Goal: Information Seeking & Learning: Learn about a topic

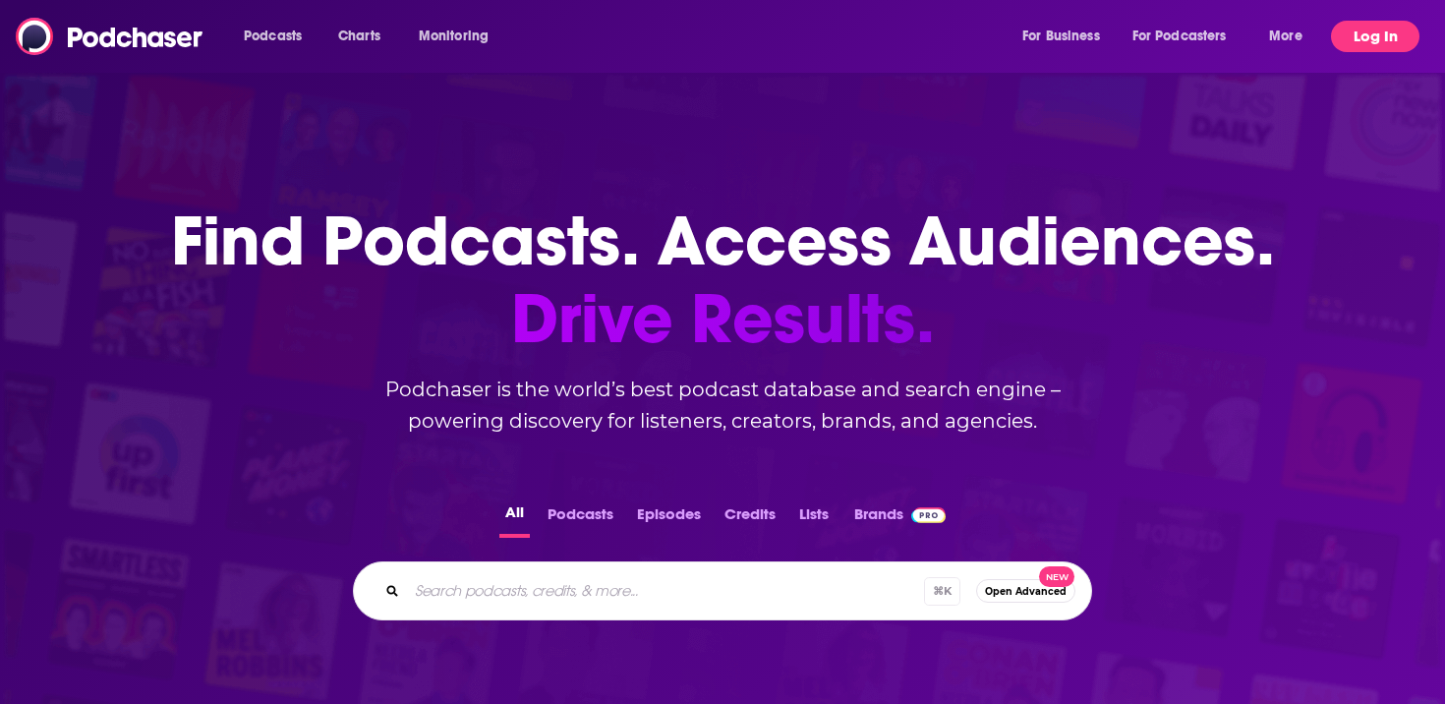
click at [1366, 42] on button "Log In" at bounding box center [1375, 36] width 88 height 31
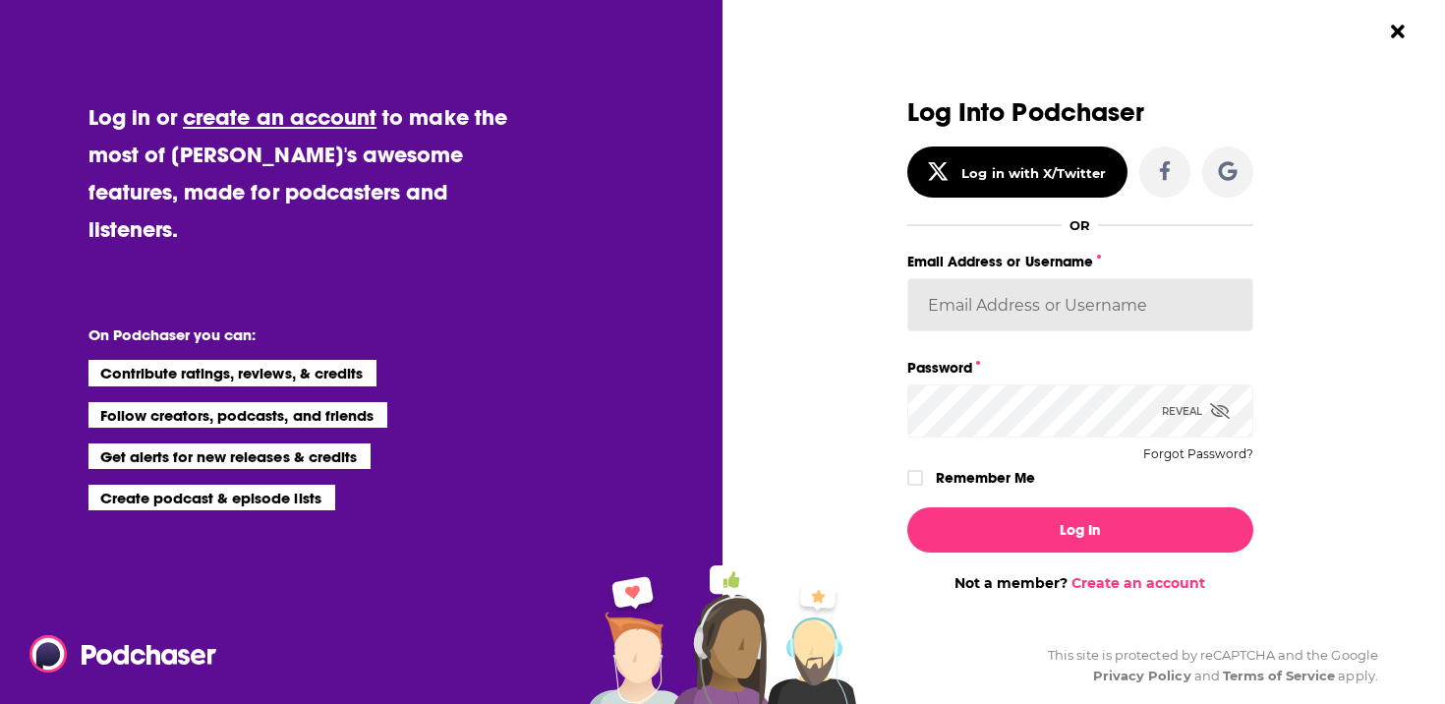
click at [1096, 313] on input "Email Address or Username" at bounding box center [1080, 304] width 346 height 53
click at [1127, 317] on input "Email Address or Username" at bounding box center [1080, 304] width 346 height 53
paste input "bigswing"
type input "bigswing"
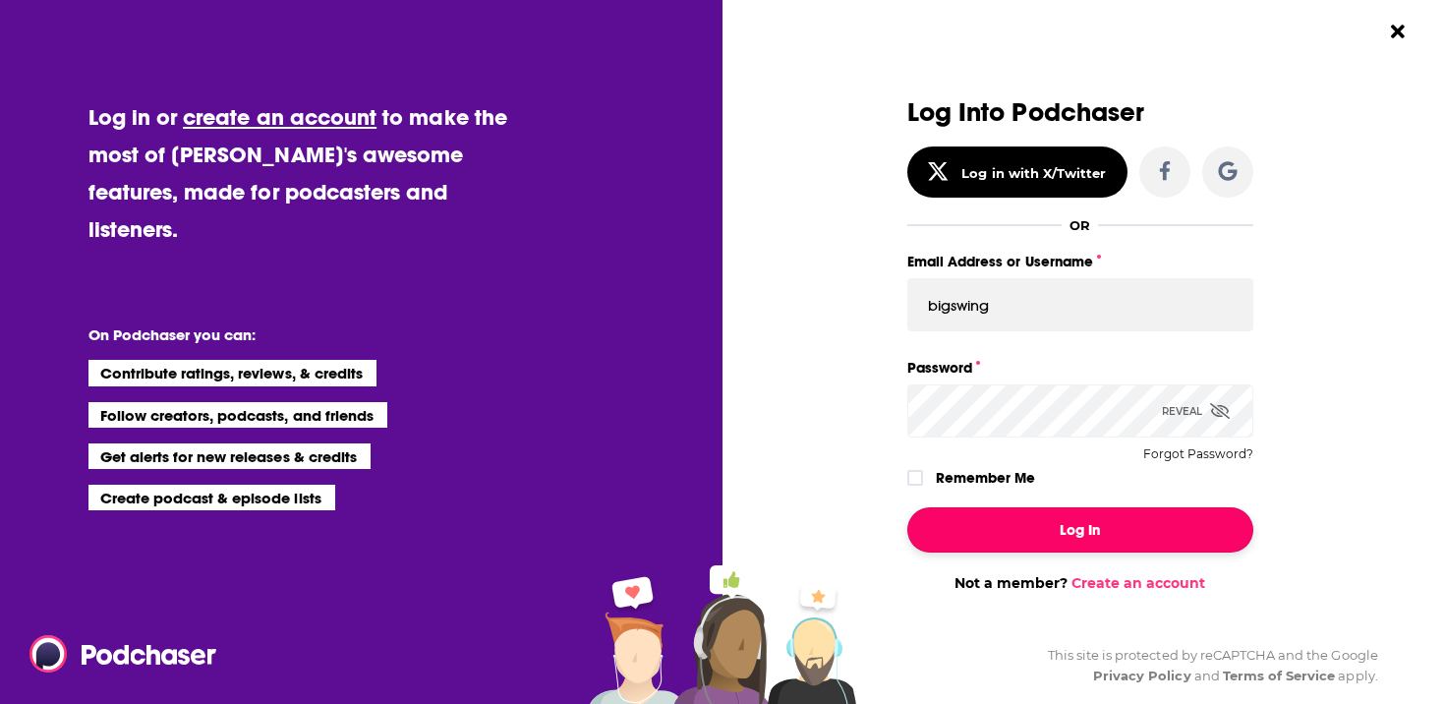
click at [1098, 537] on button "Log In" at bounding box center [1080, 529] width 346 height 45
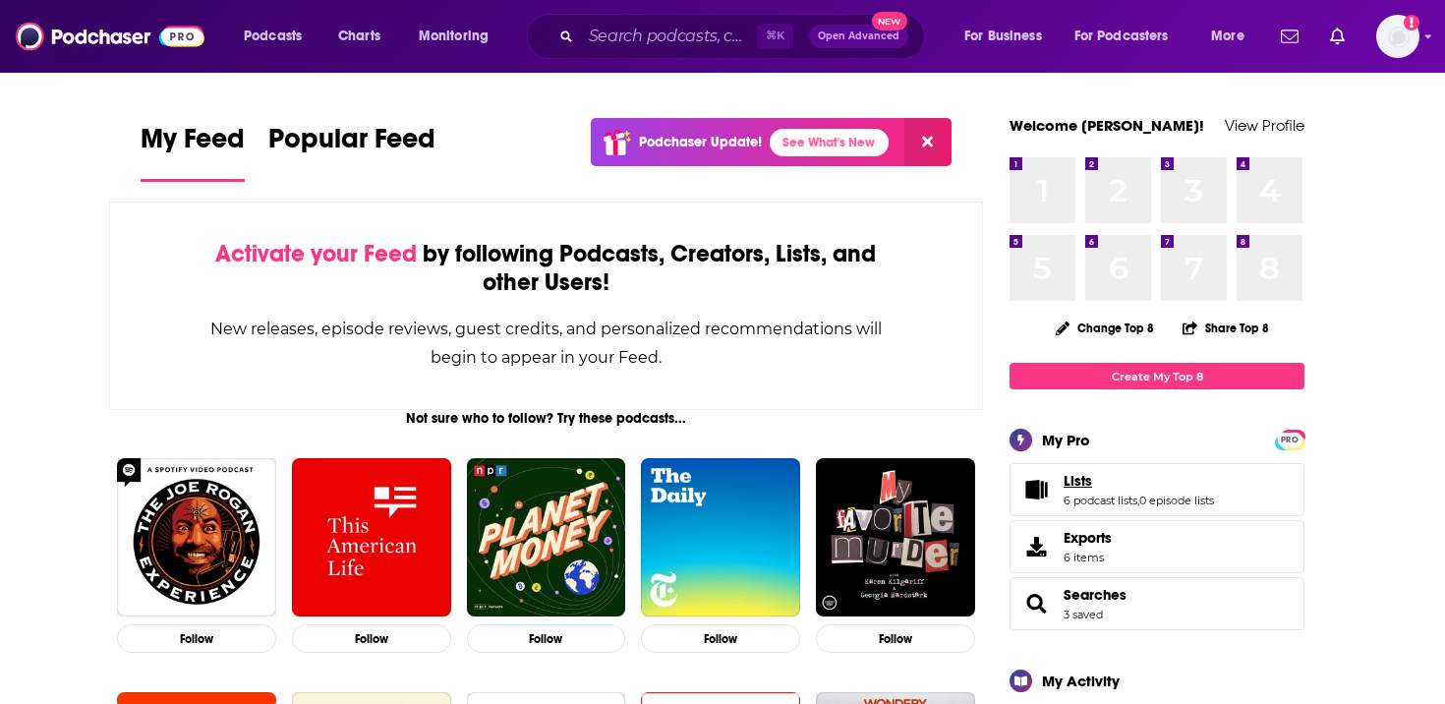
click at [1095, 490] on link "Lists" at bounding box center [1139, 481] width 150 height 18
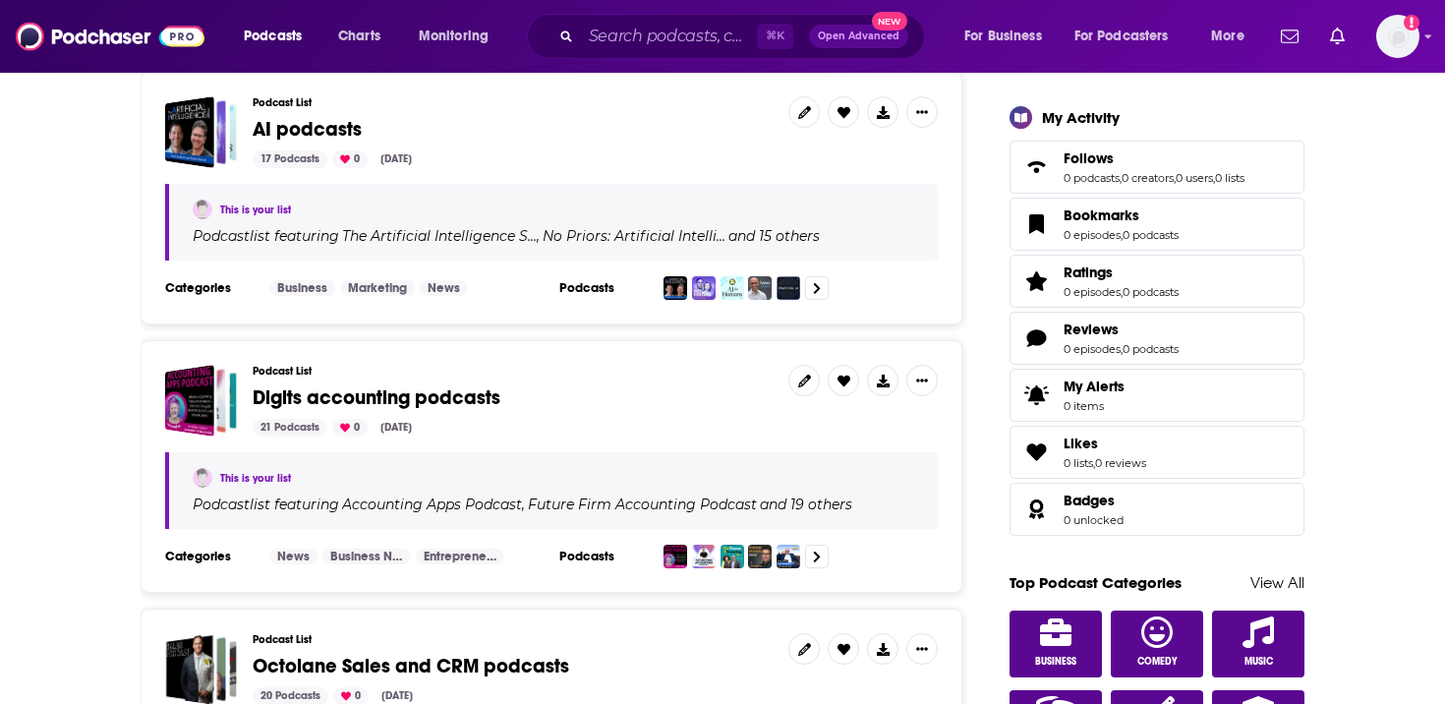
scroll to position [437, 0]
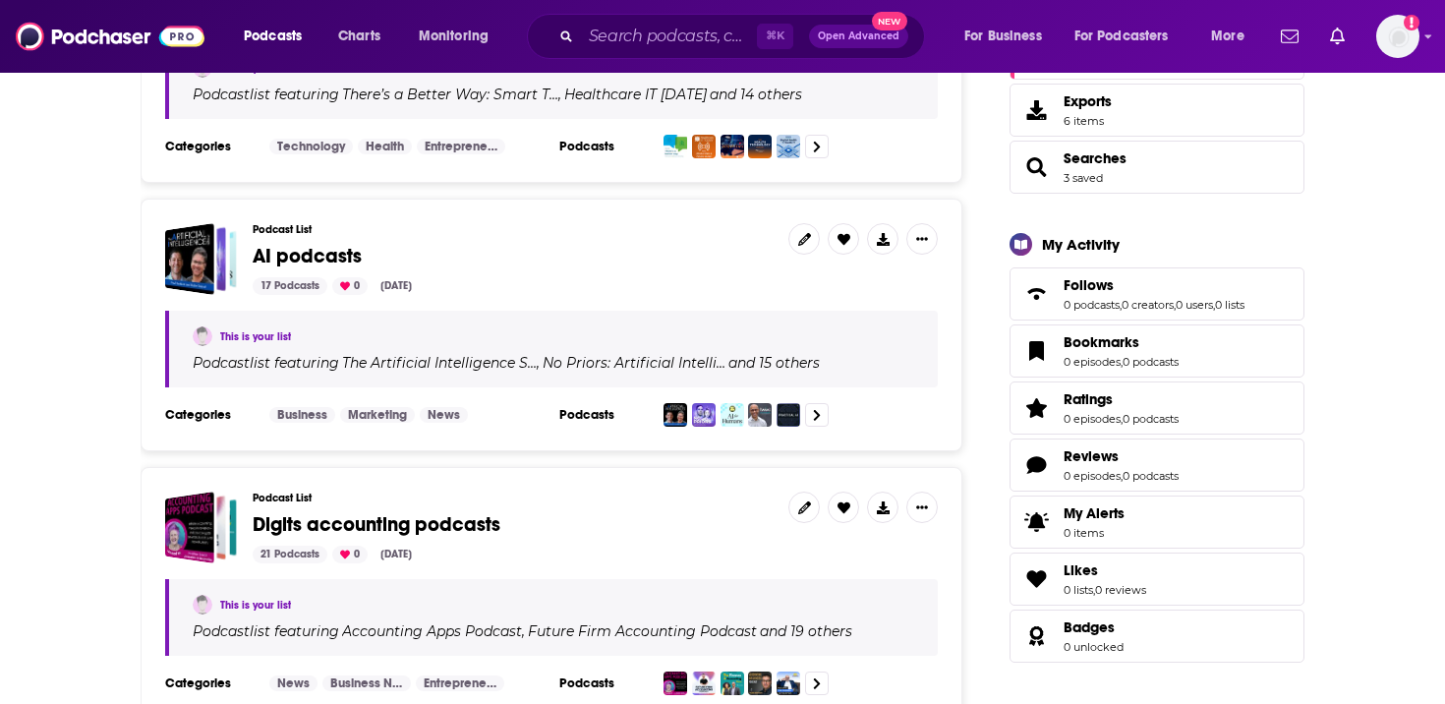
click at [269, 330] on link "This is your list" at bounding box center [255, 336] width 71 height 13
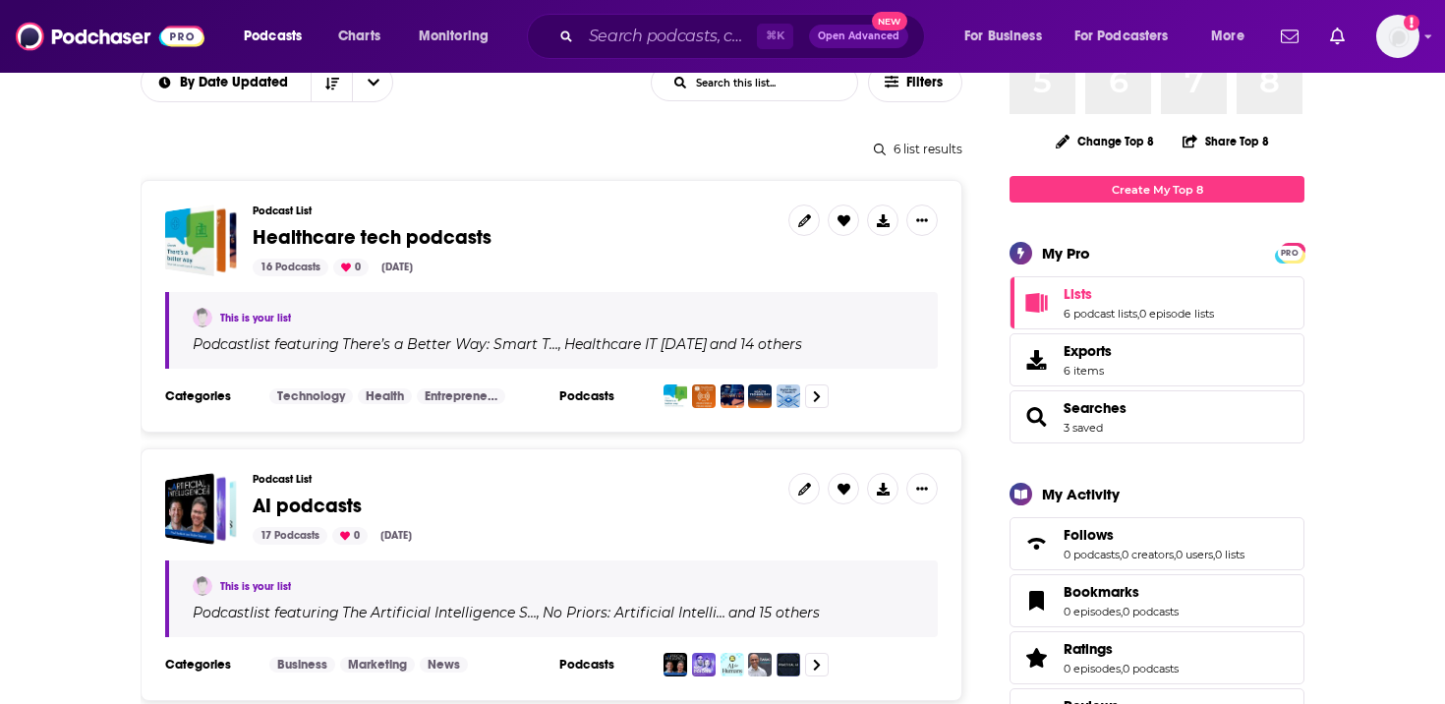
scroll to position [231, 0]
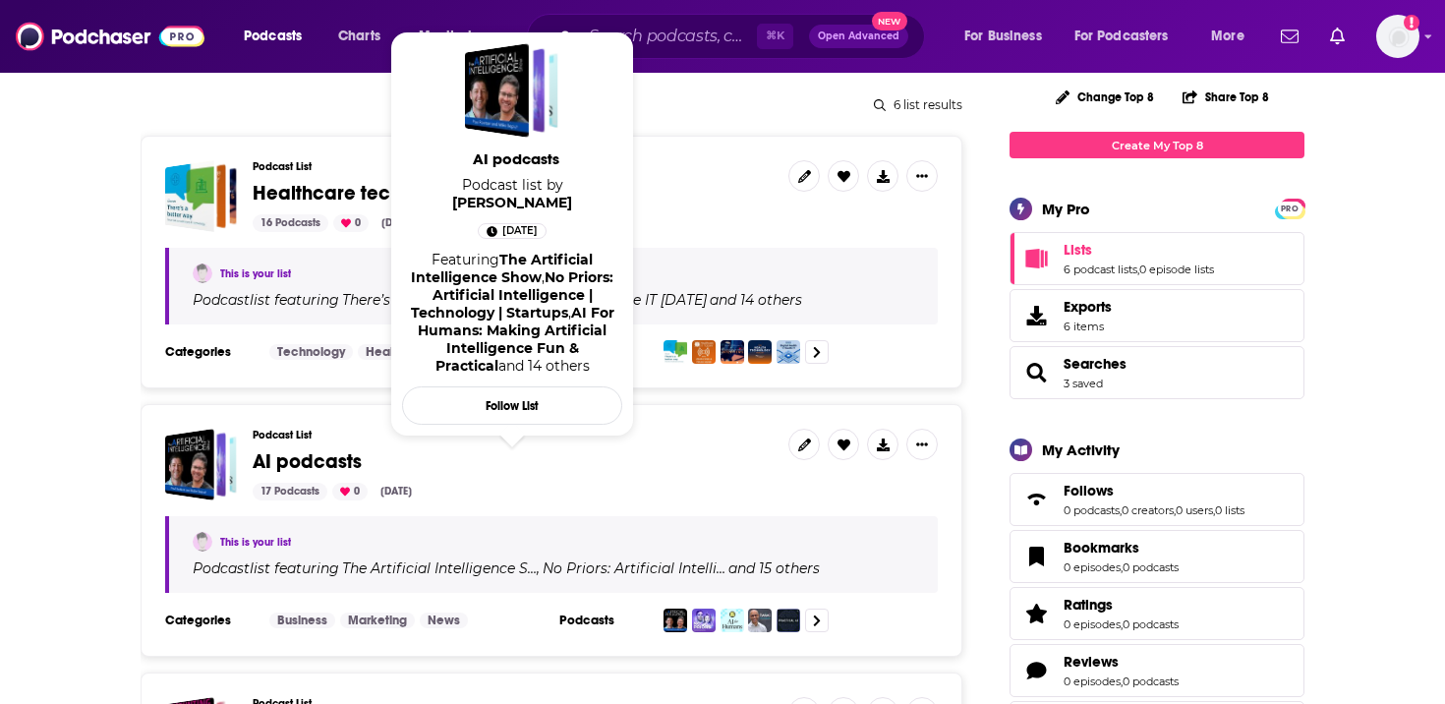
click at [337, 458] on span "AI podcasts" at bounding box center [307, 461] width 109 height 25
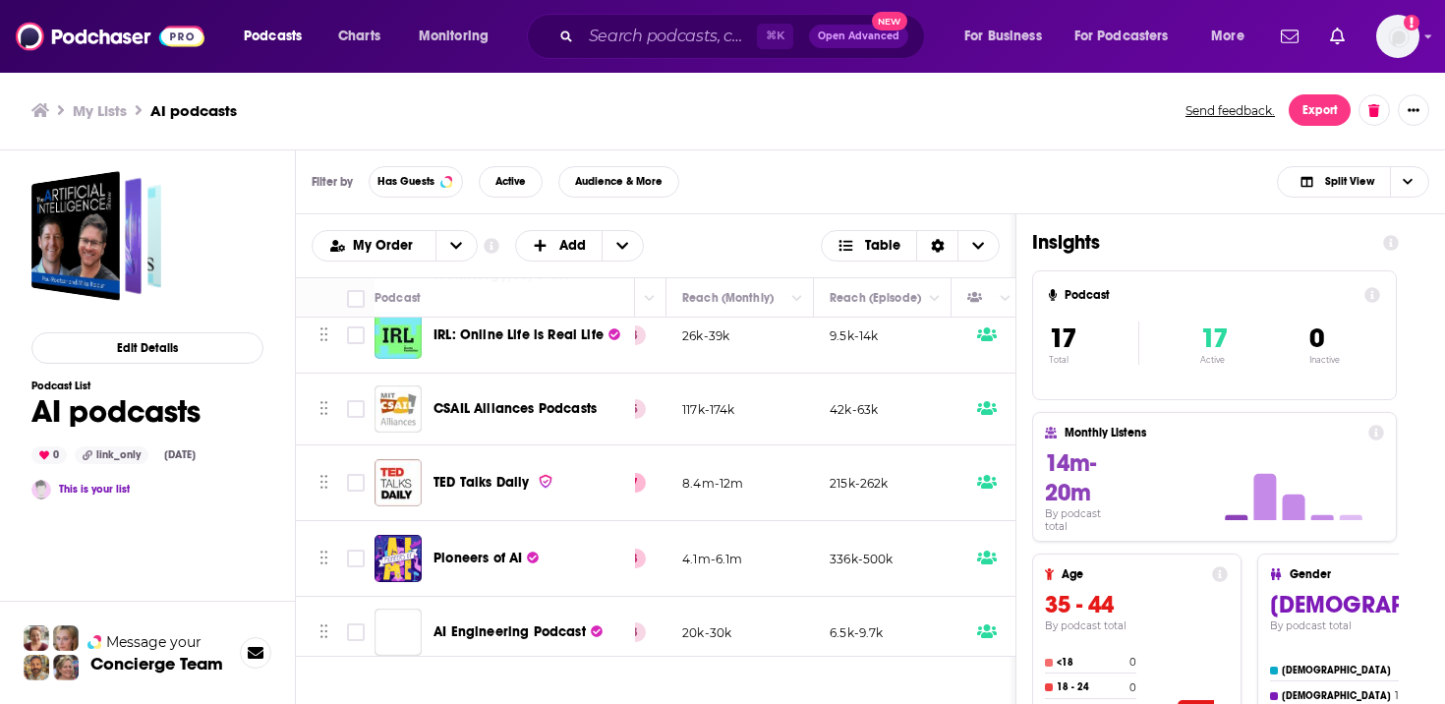
scroll to position [564, 570]
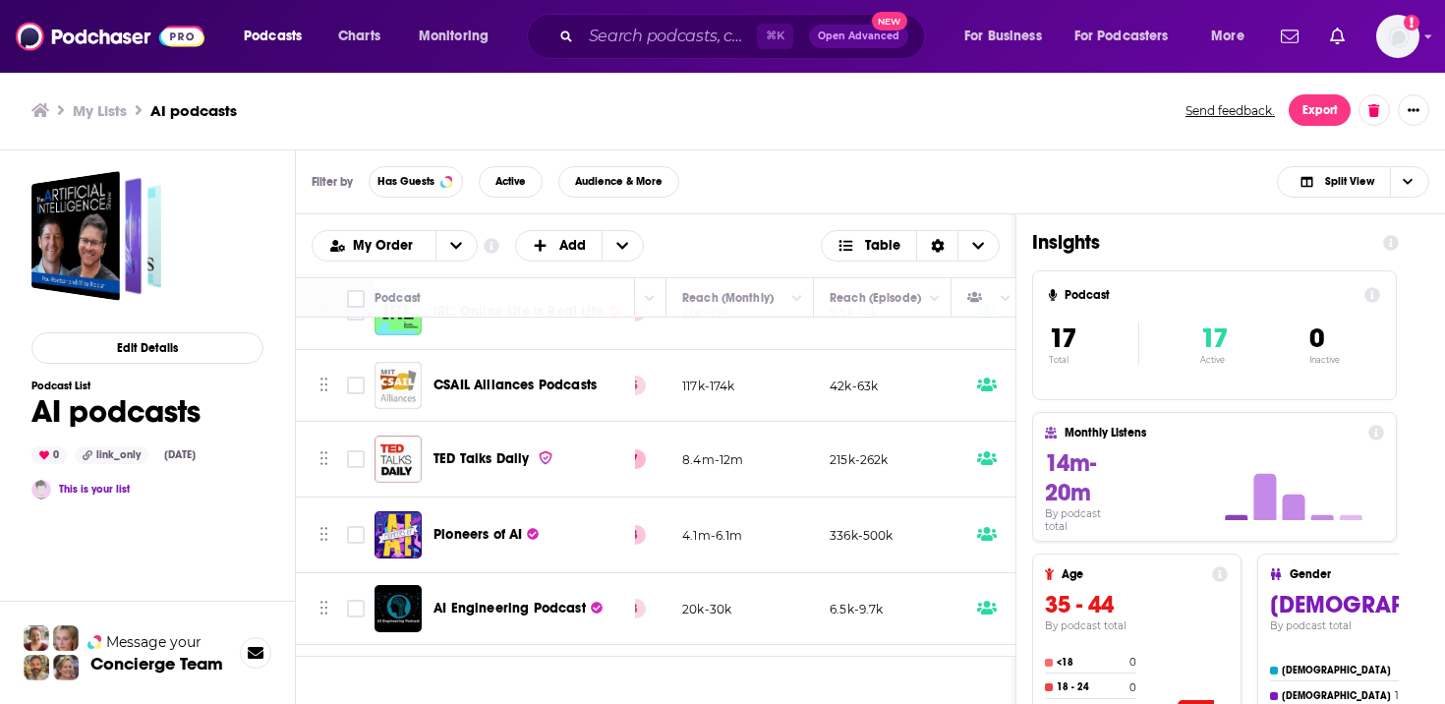
click at [763, 469] on td "8.4m-12m" at bounding box center [740, 460] width 147 height 76
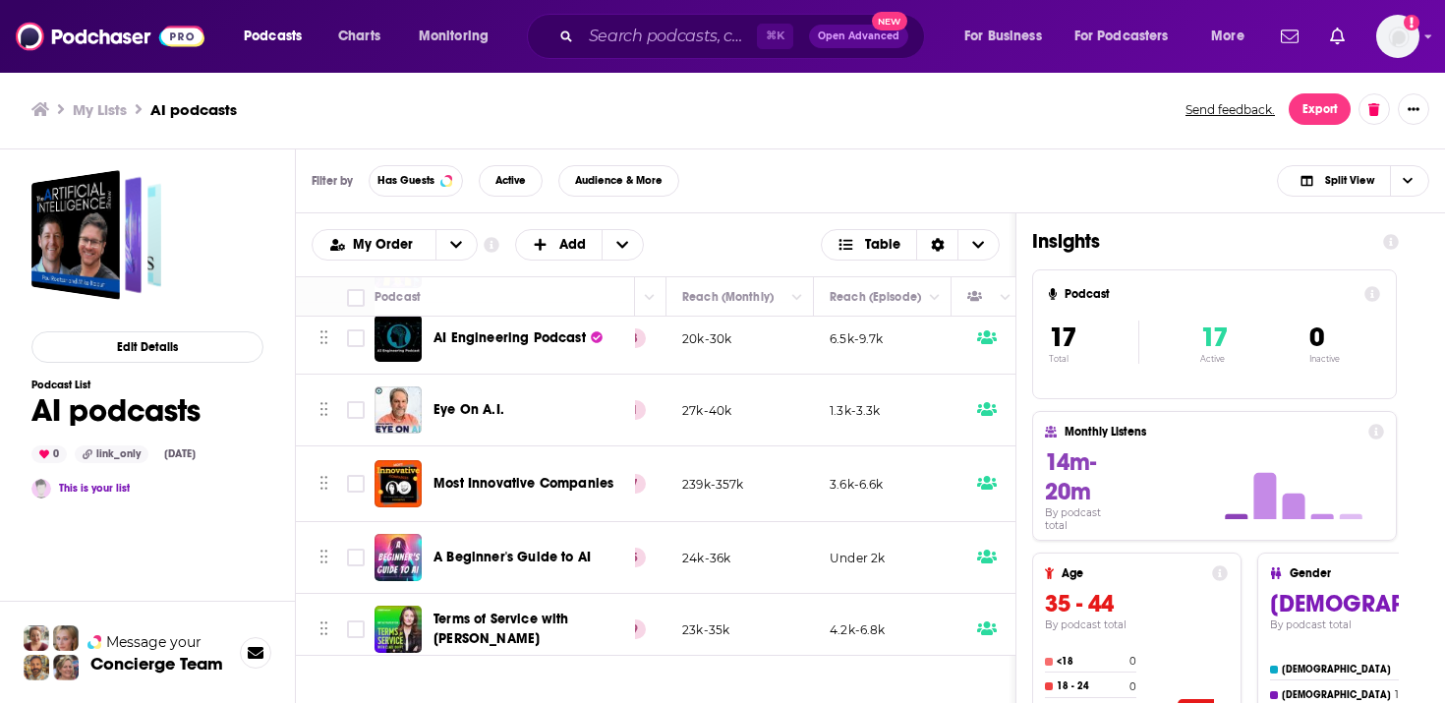
scroll to position [836, 570]
click at [782, 490] on td "239k-357k" at bounding box center [740, 482] width 147 height 76
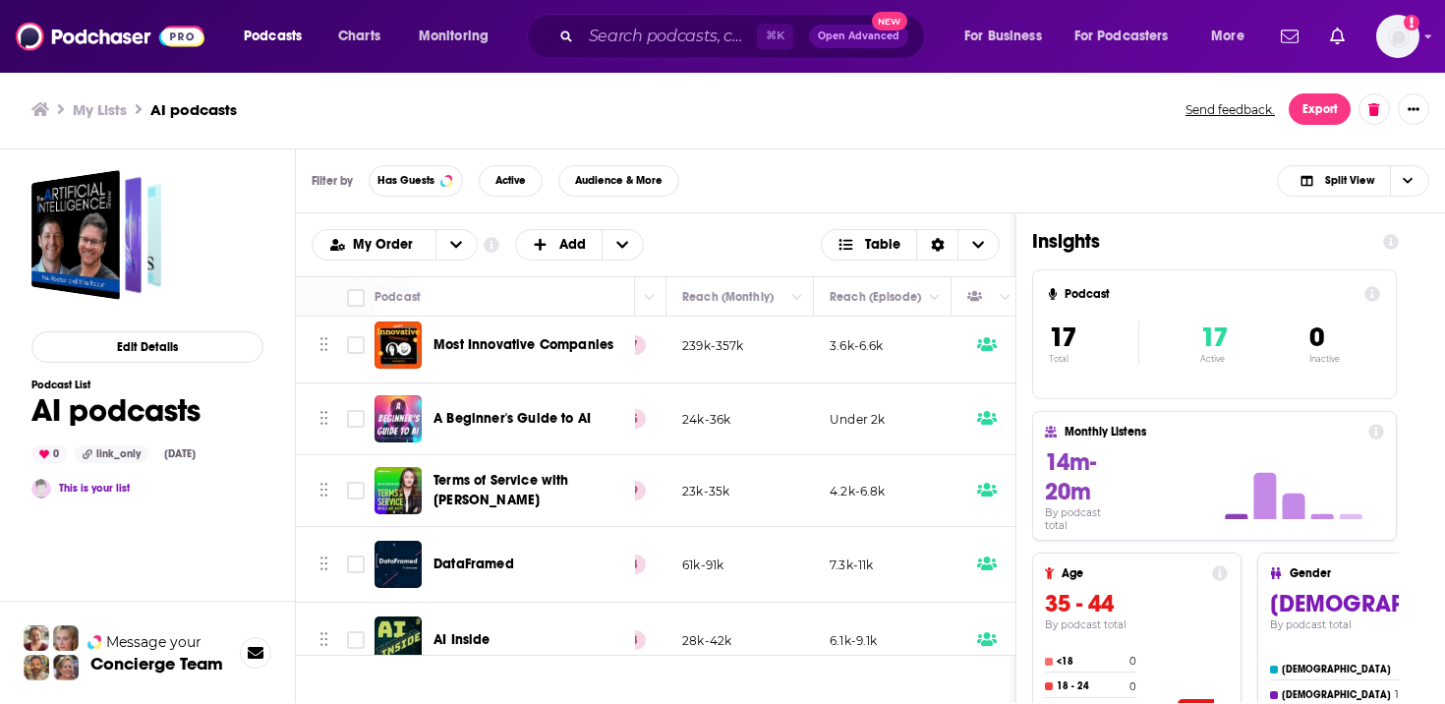
scroll to position [989, 570]
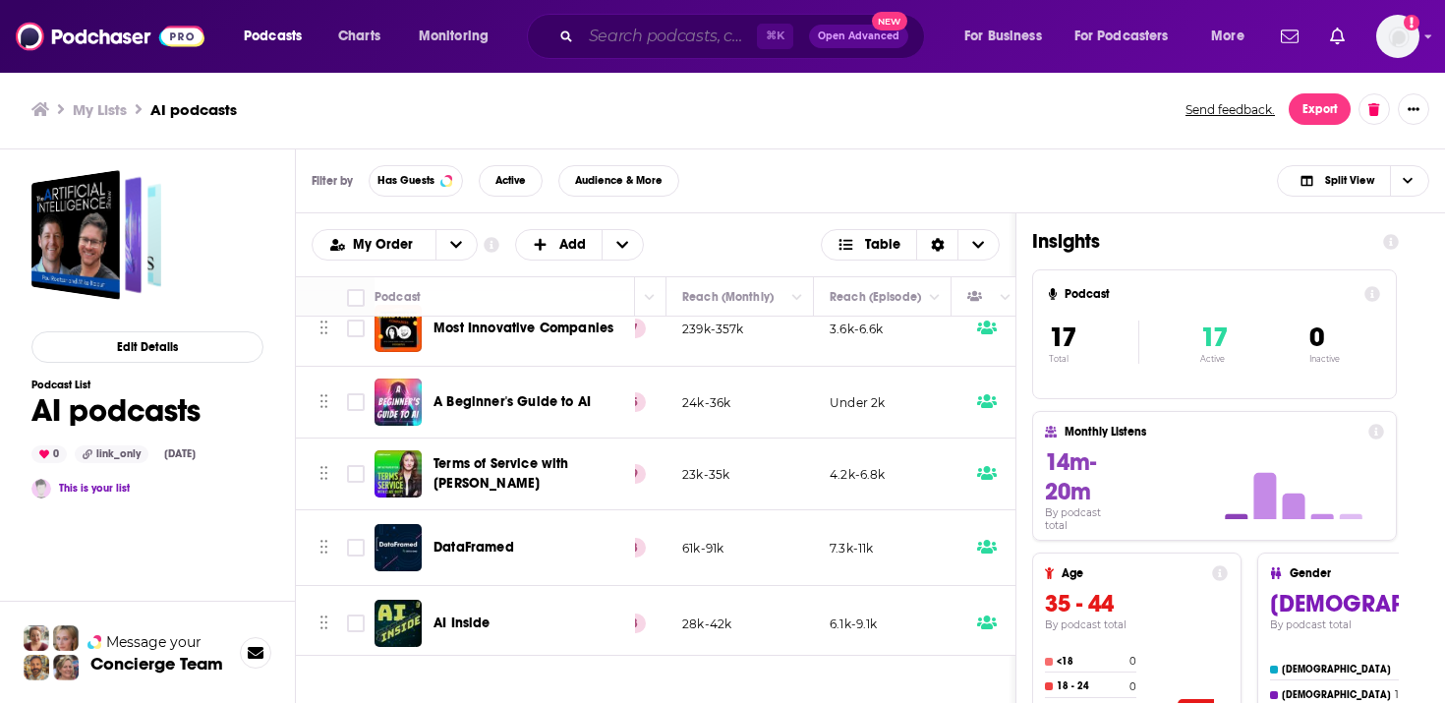
click at [631, 48] on input "Search podcasts, credits, & more..." at bounding box center [669, 36] width 176 height 31
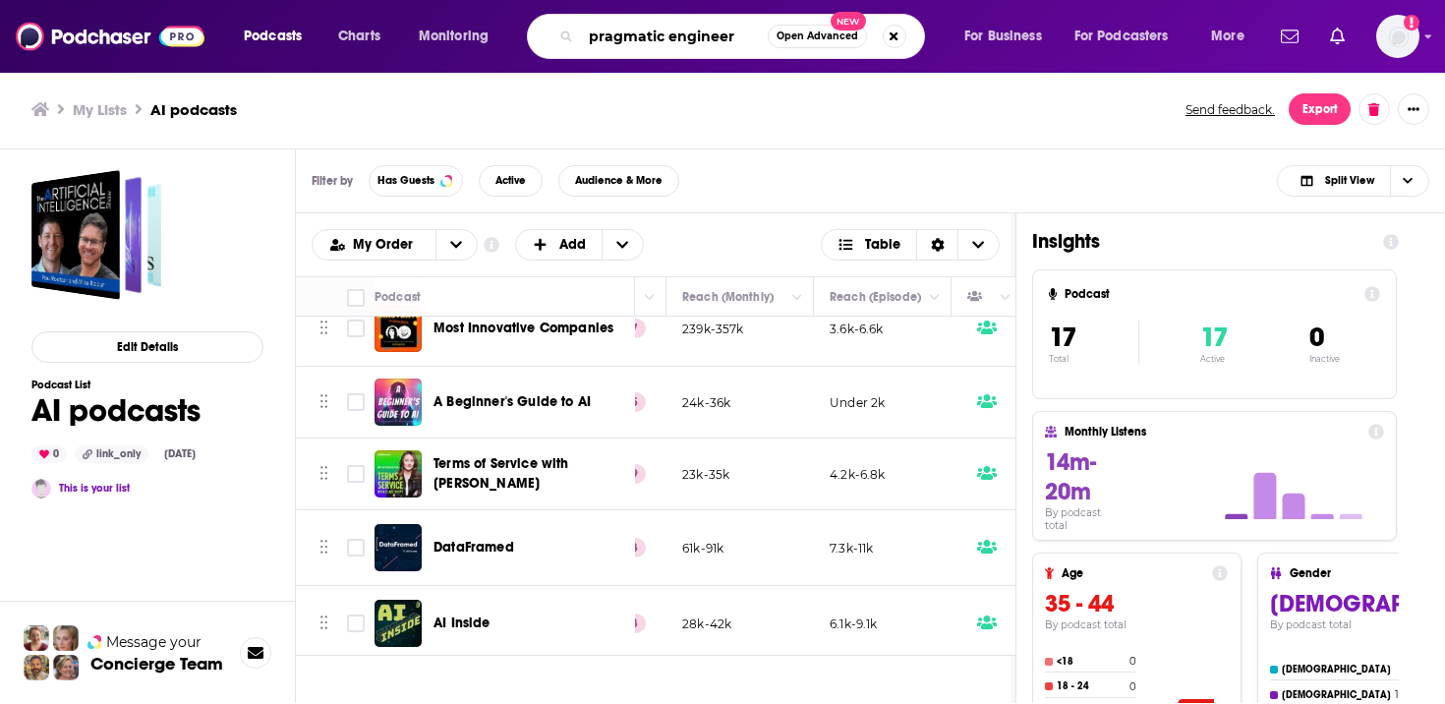
type input "pragmatic engineer"
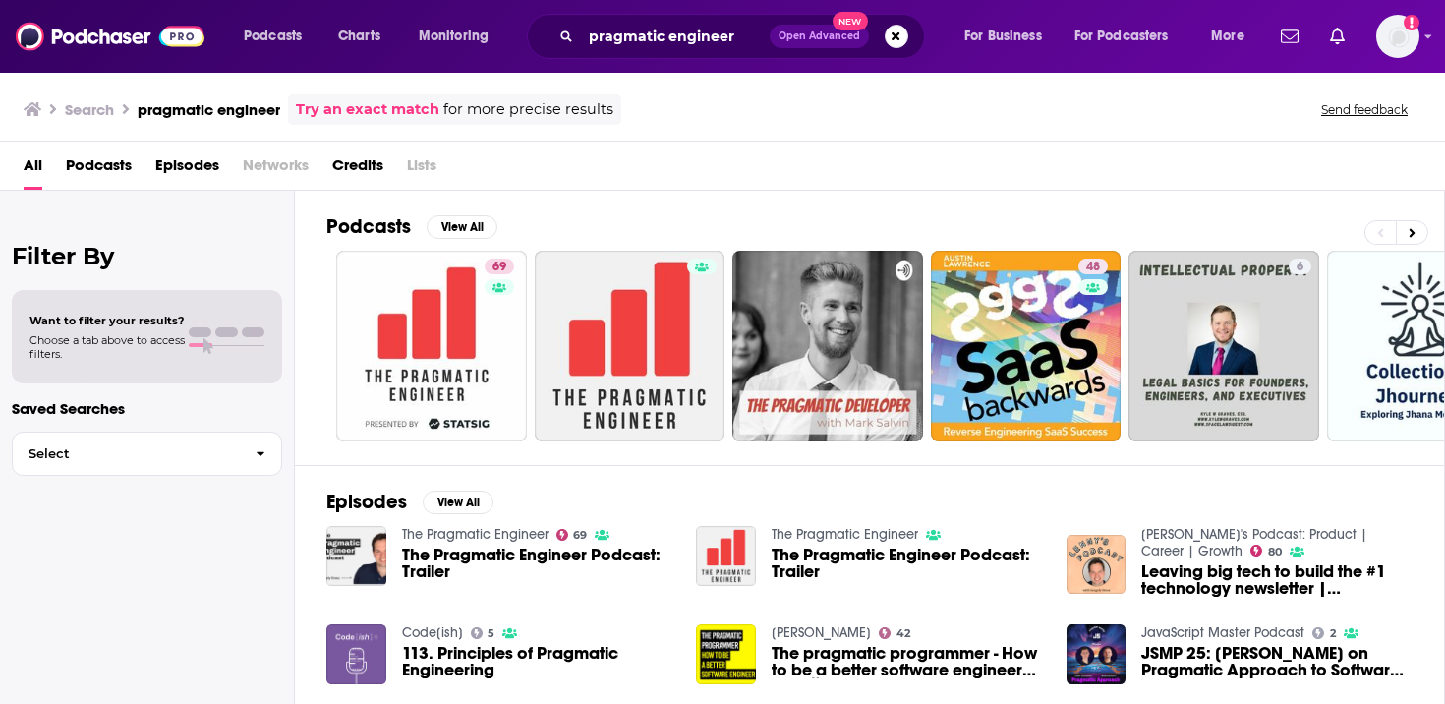
click at [503, 547] on span "The Pragmatic Engineer Podcast: Trailer" at bounding box center [537, 563] width 271 height 33
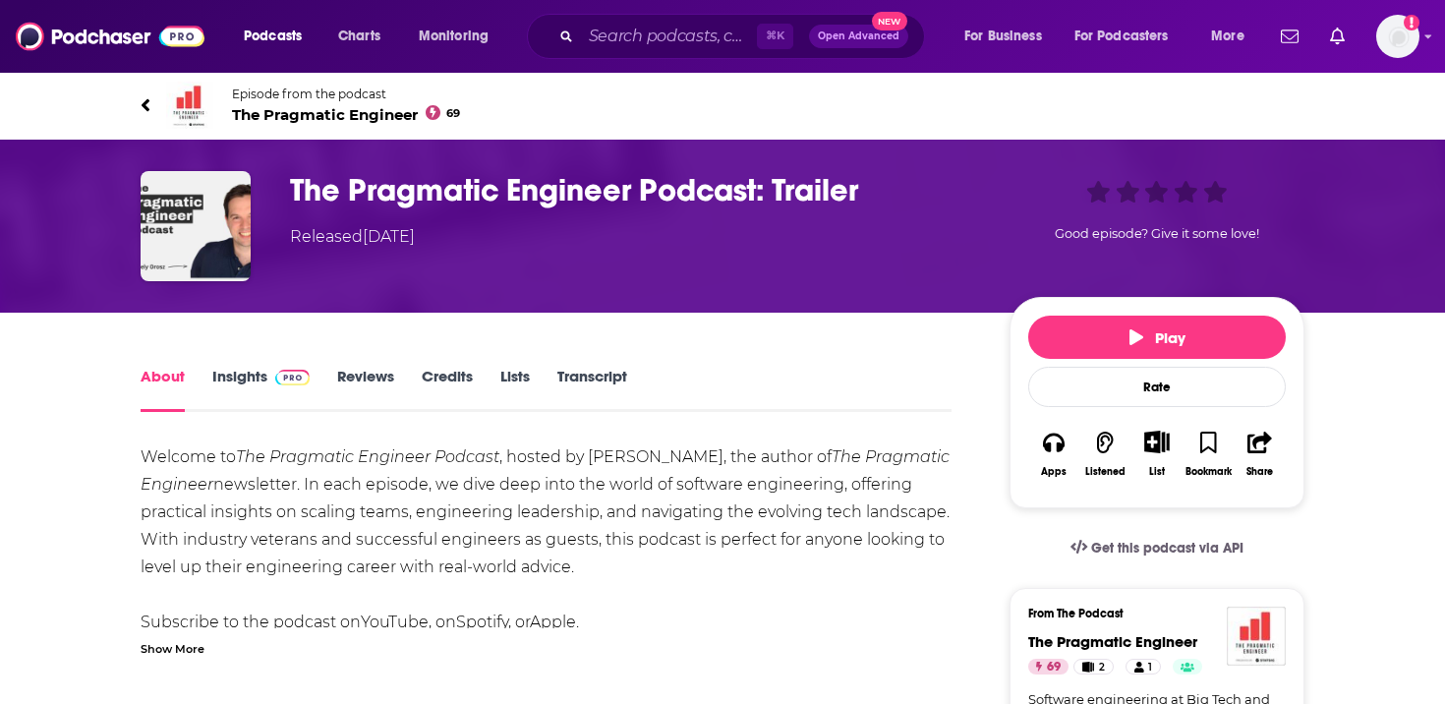
click at [373, 115] on span "The Pragmatic Engineer 69" at bounding box center [346, 114] width 228 height 19
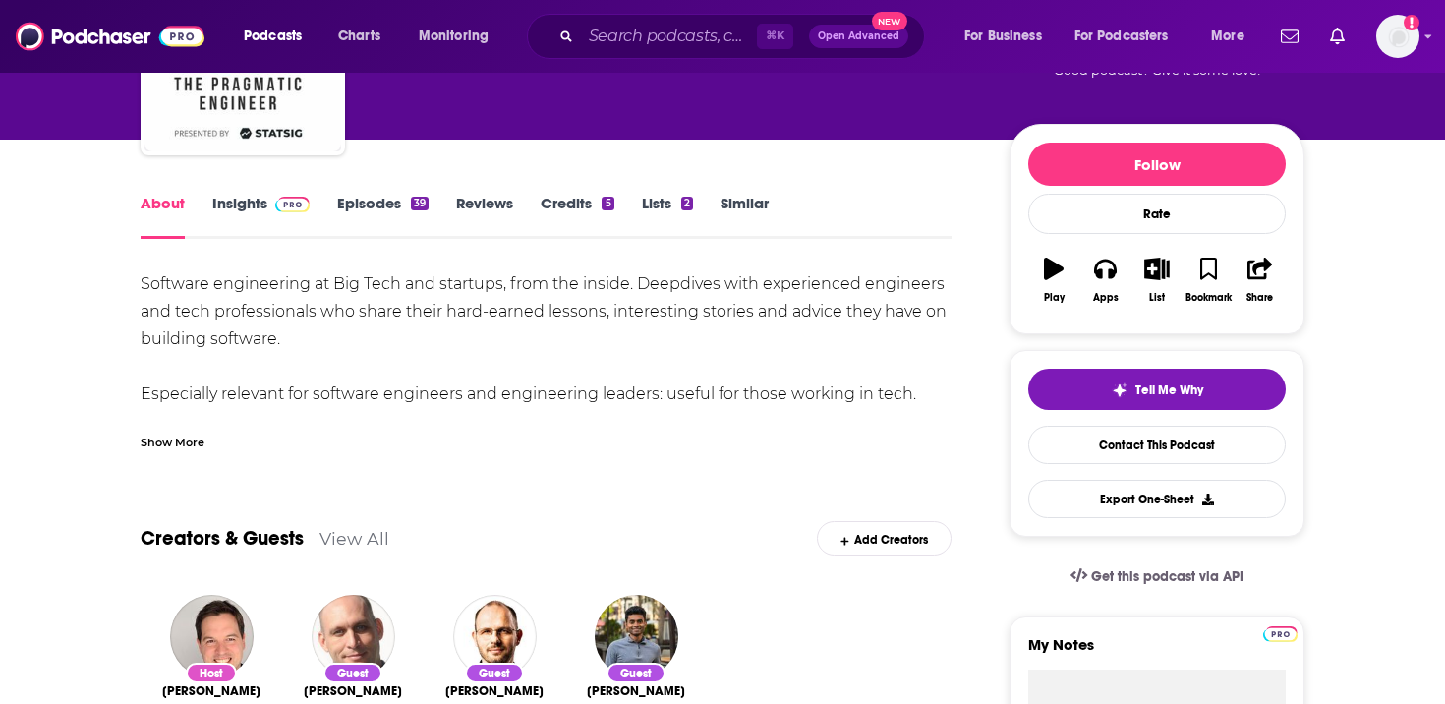
scroll to position [58, 0]
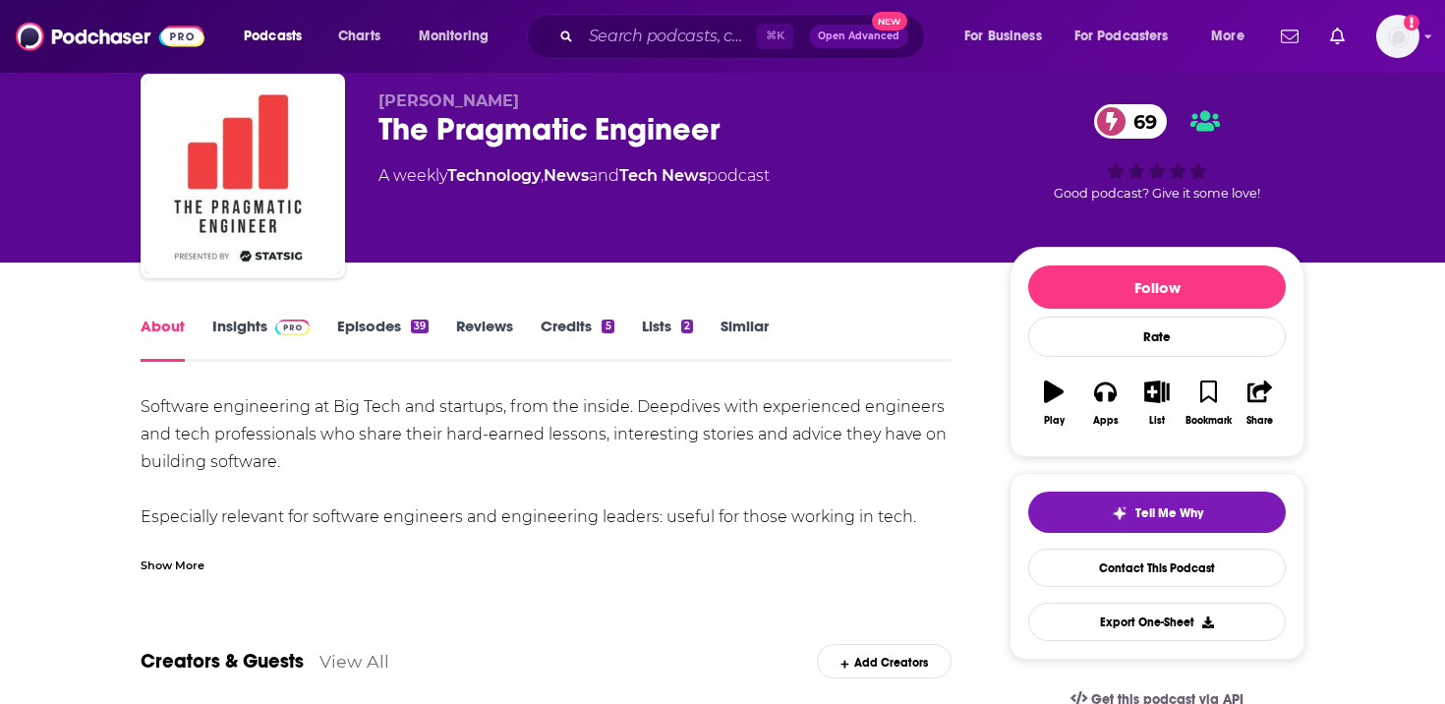
click at [244, 325] on link "Insights" at bounding box center [260, 339] width 97 height 45
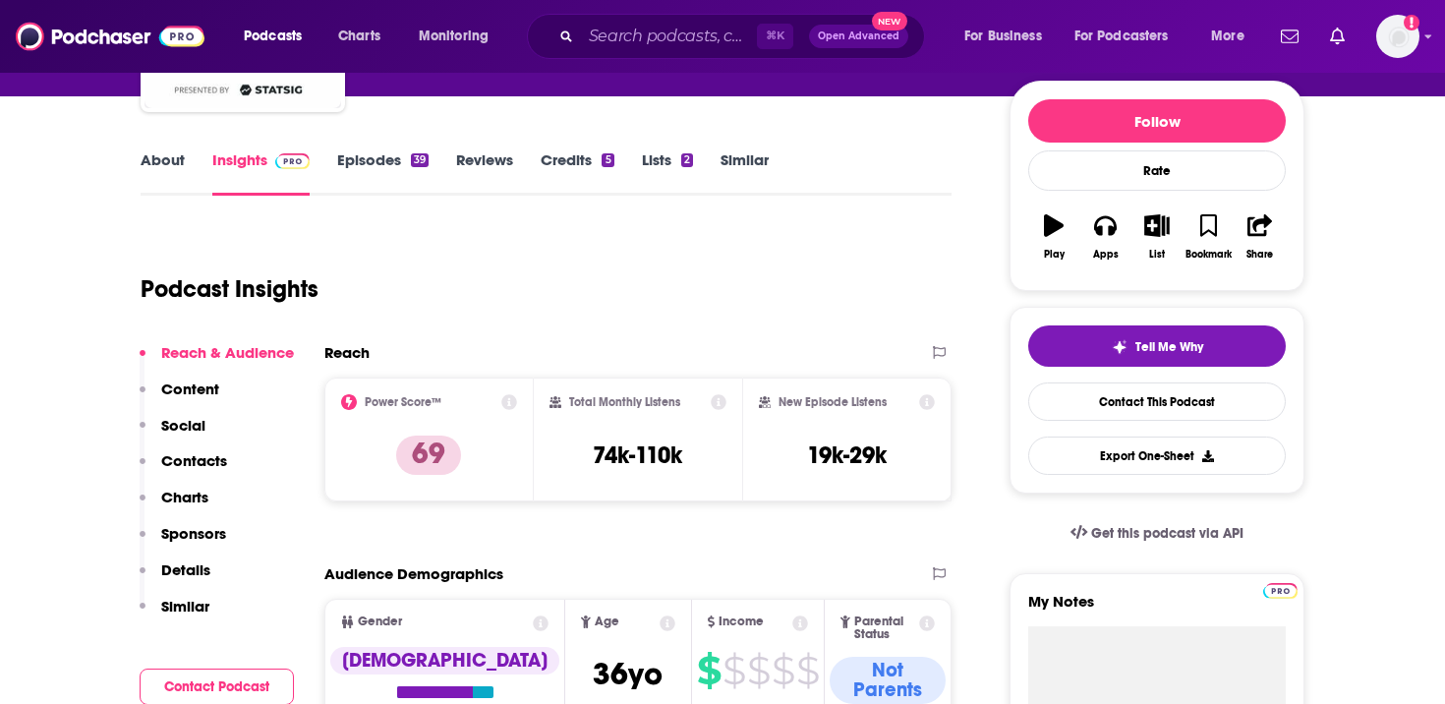
scroll to position [225, 0]
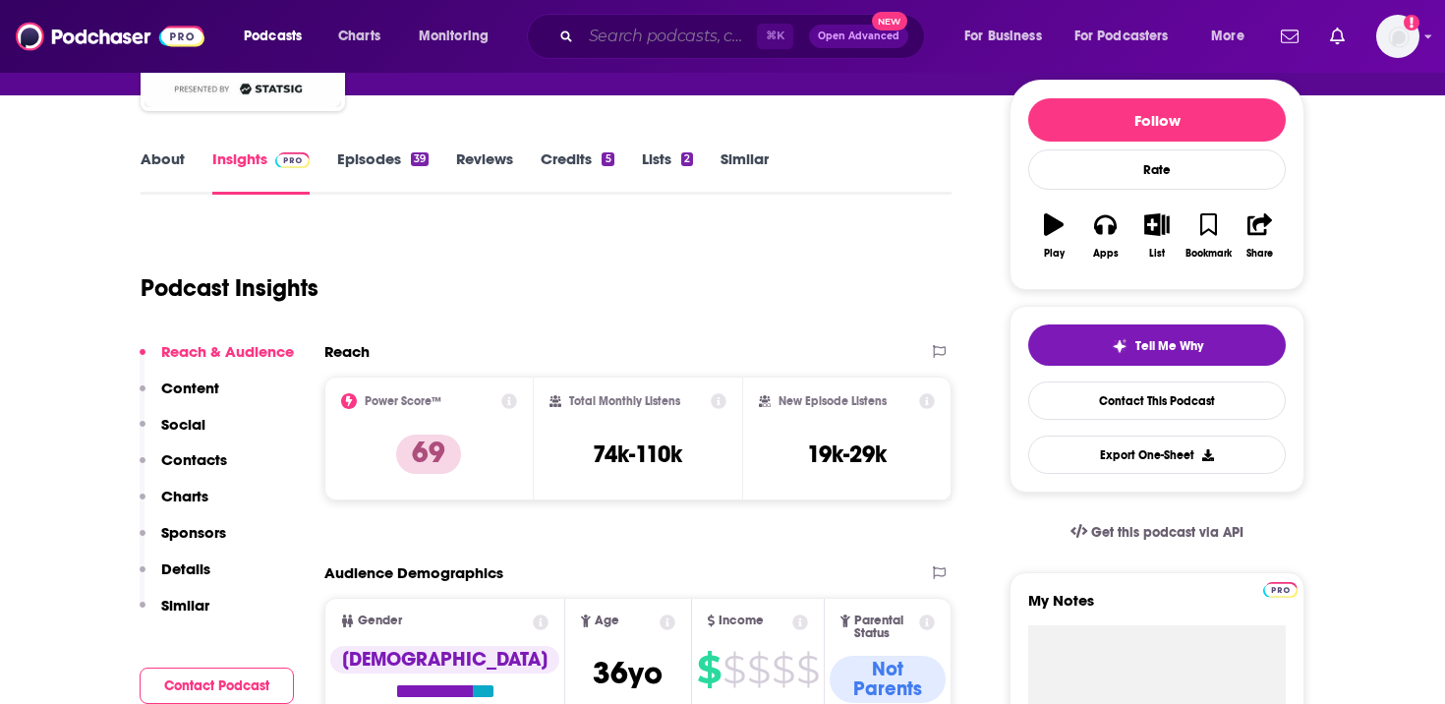
click at [611, 31] on input "Search podcasts, credits, & more..." at bounding box center [669, 36] width 176 height 31
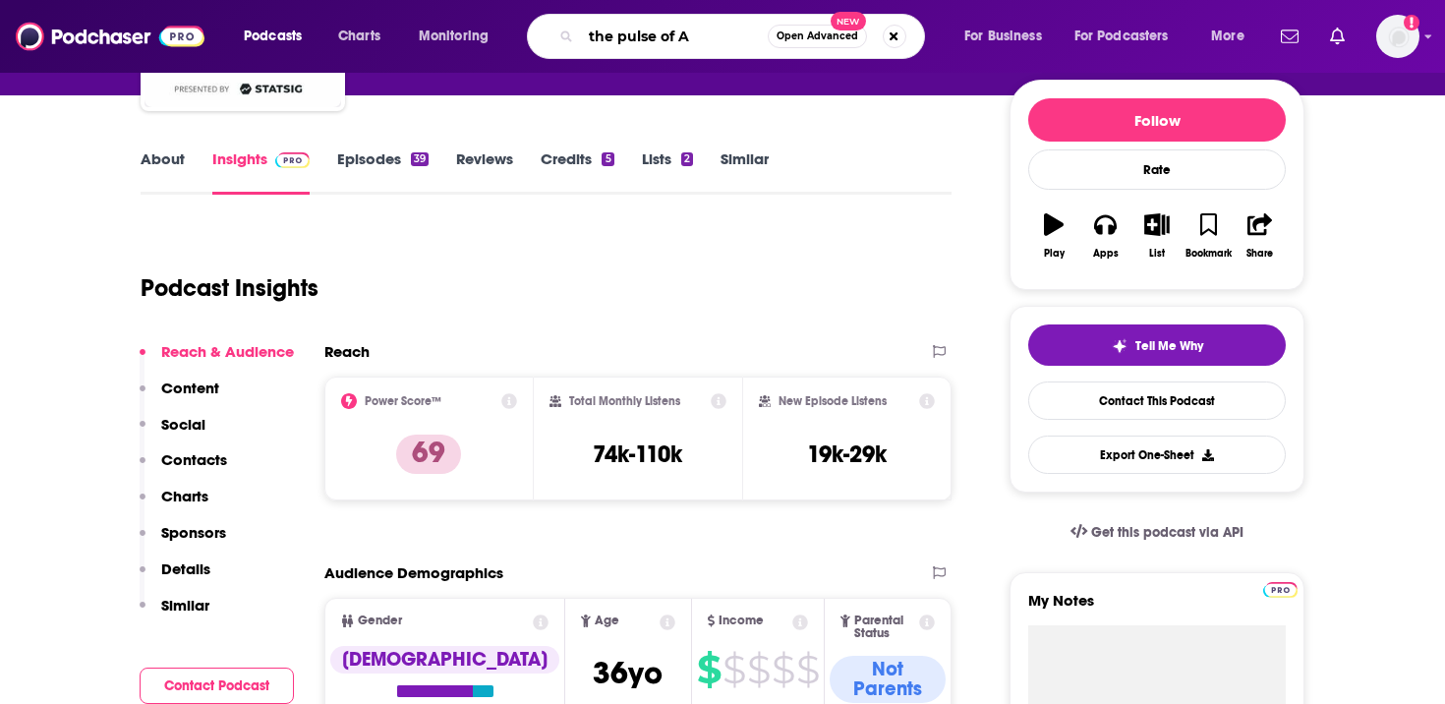
type input "the pulse of AI"
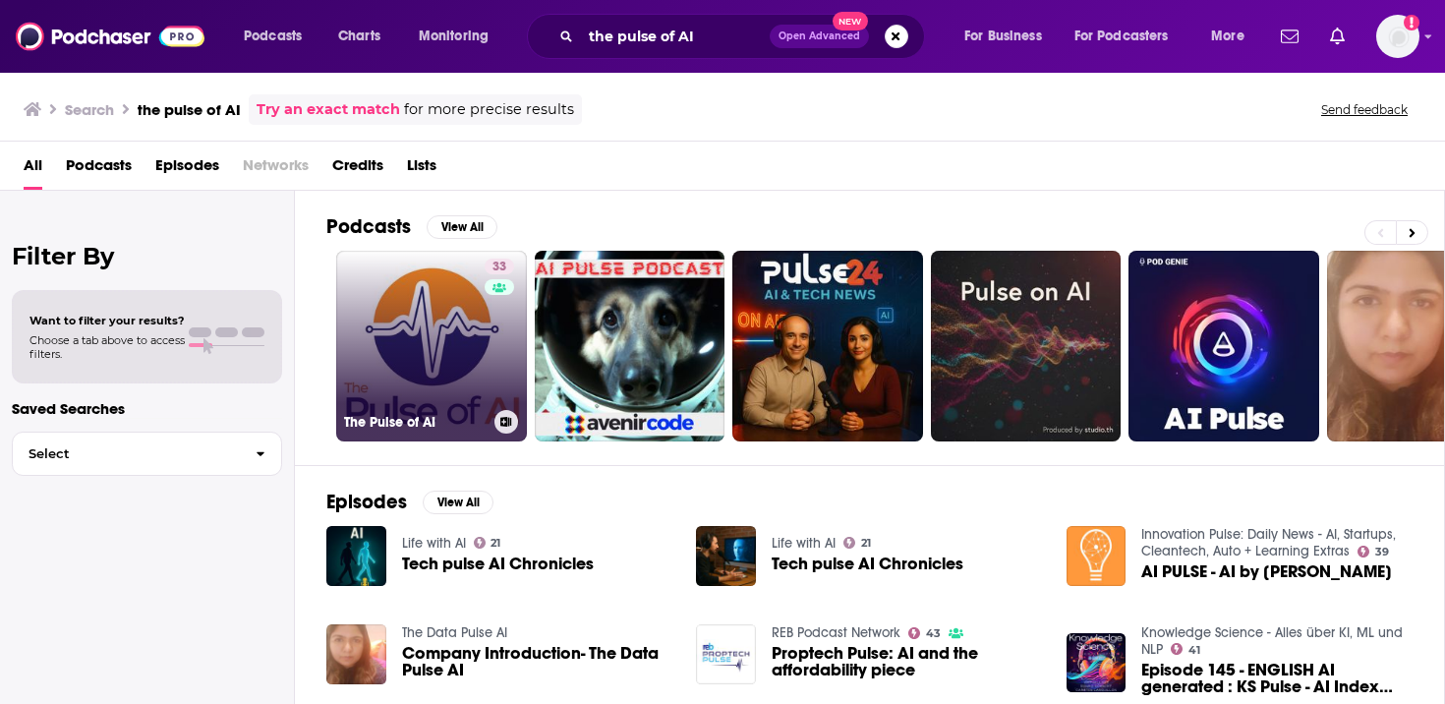
click at [438, 281] on link "33 The Pulse of AI" at bounding box center [431, 346] width 191 height 191
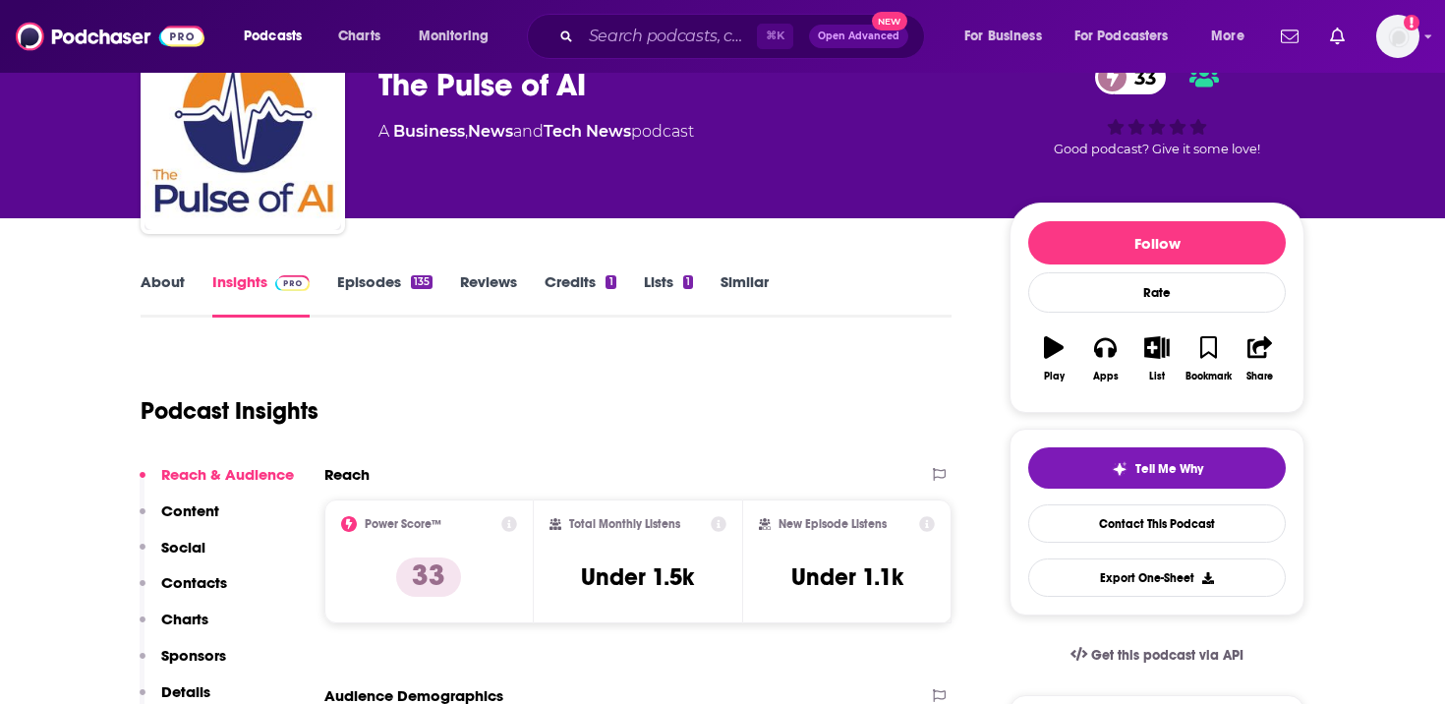
scroll to position [105, 0]
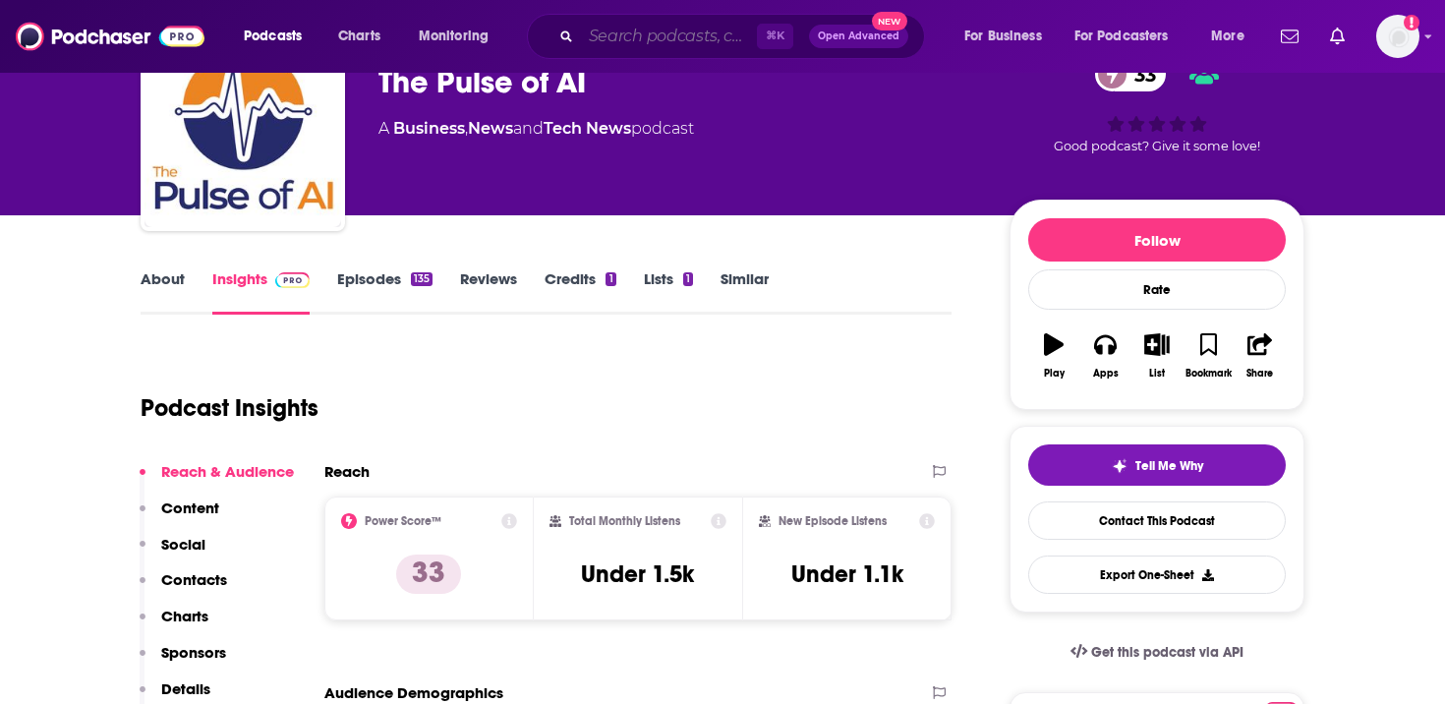
click at [716, 40] on input "Search podcasts, credits, & more..." at bounding box center [669, 36] width 176 height 31
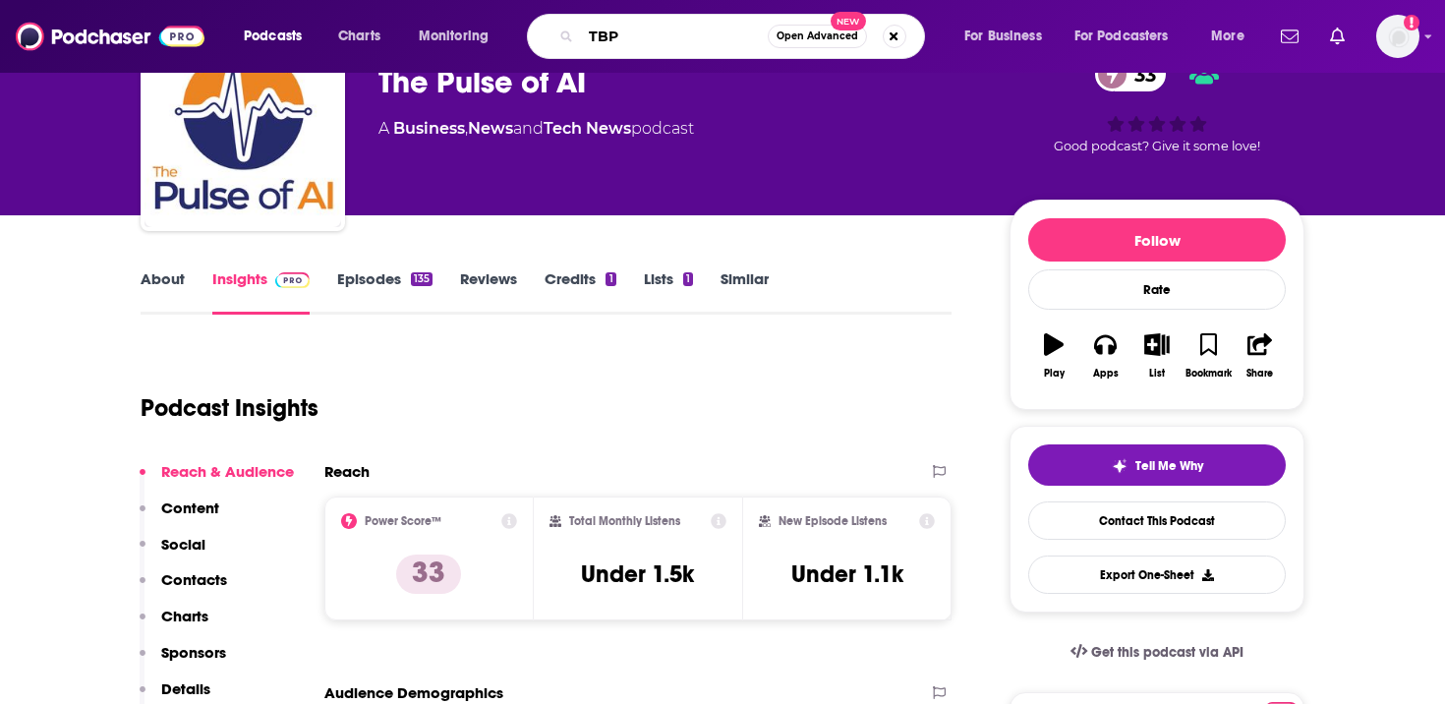
type input "TBPN"
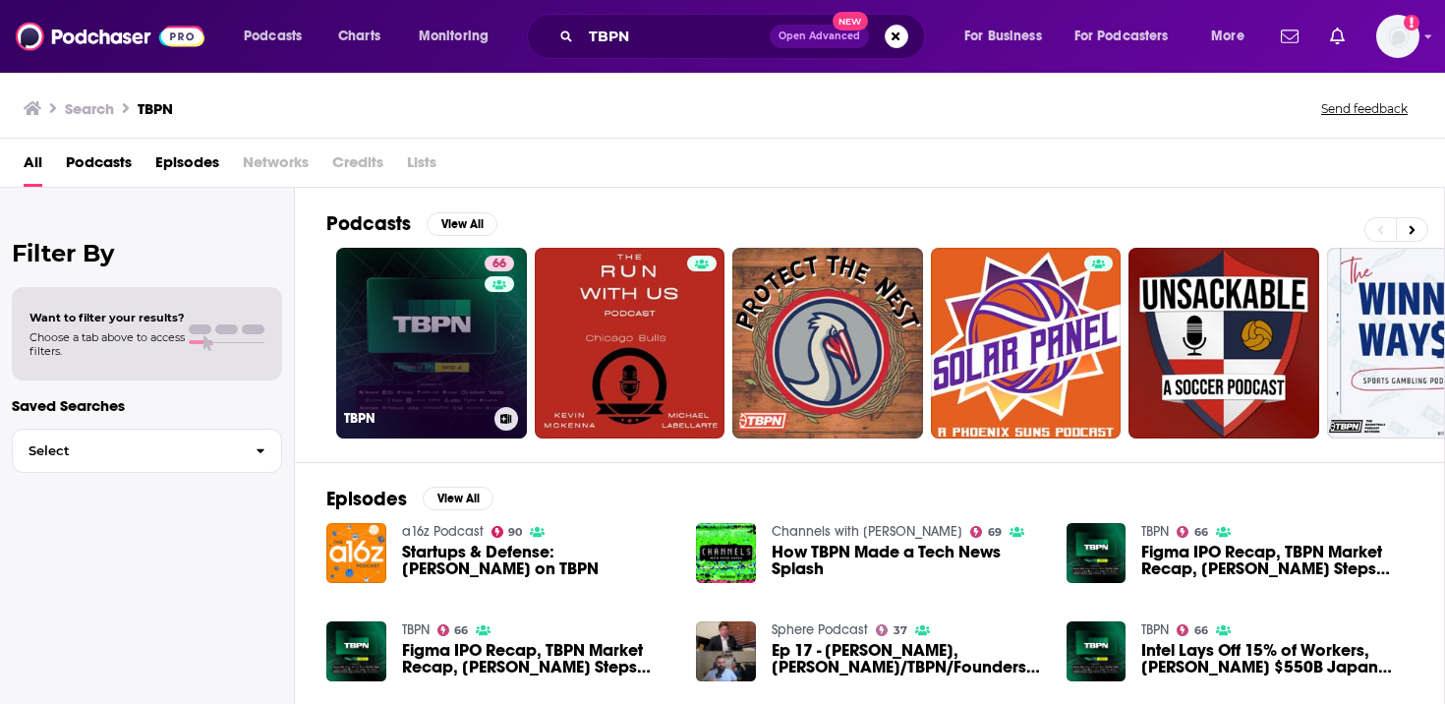
click at [415, 331] on link "66 TBPN" at bounding box center [431, 343] width 191 height 191
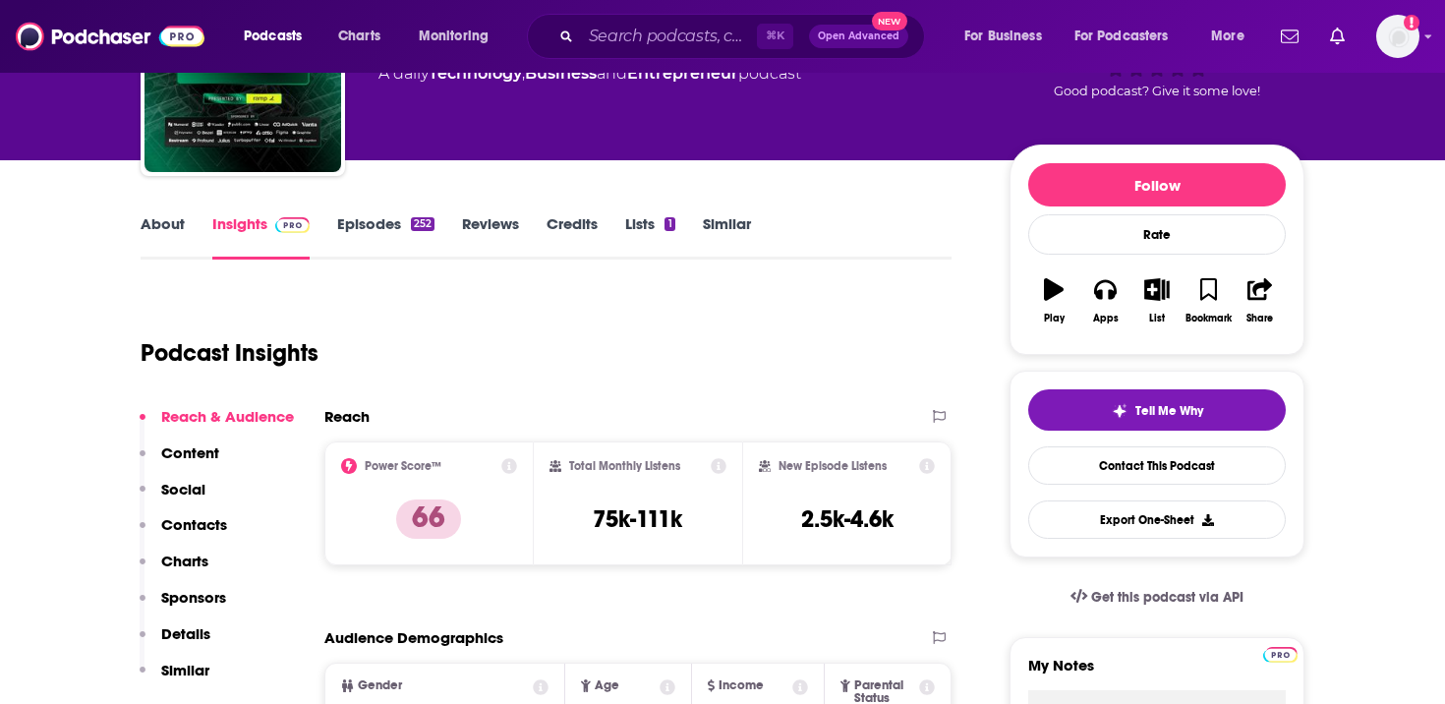
scroll to position [171, 0]
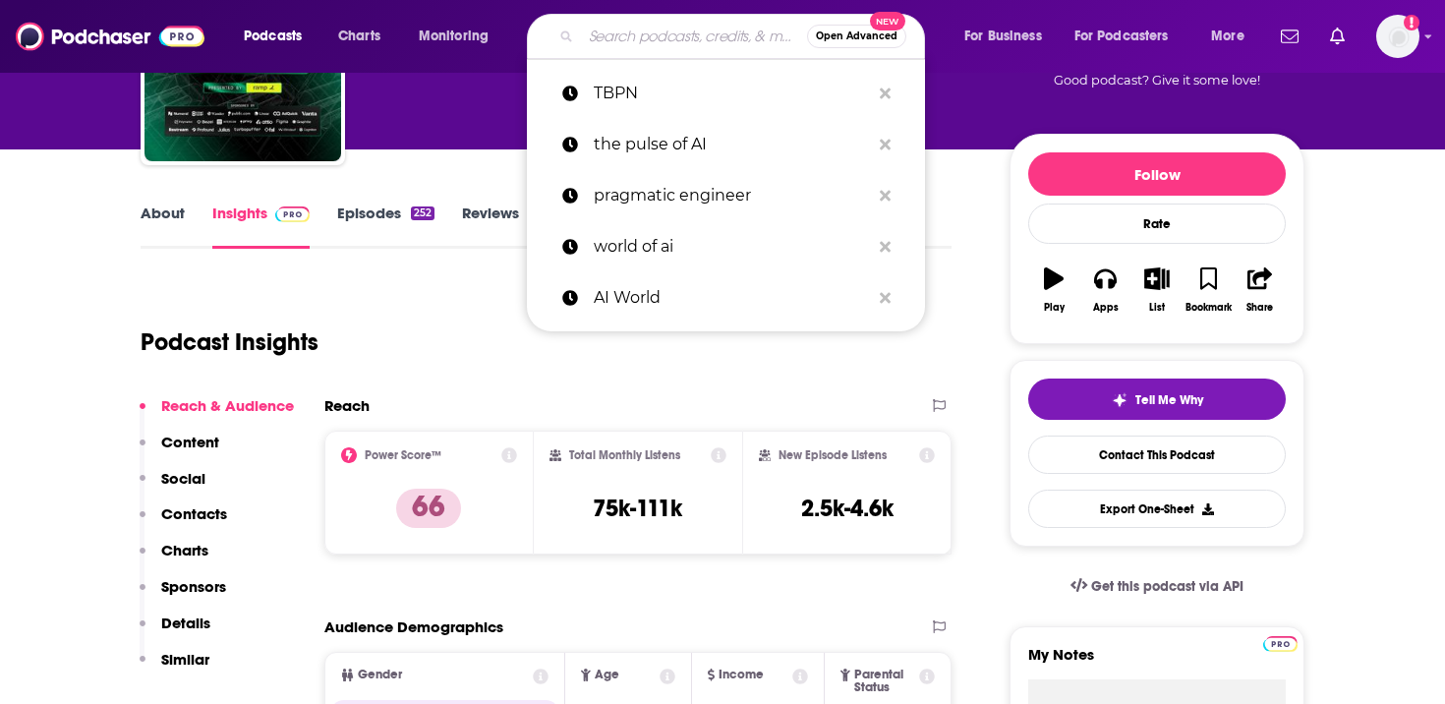
click at [696, 35] on input "Search podcasts, credits, & more..." at bounding box center [694, 36] width 226 height 31
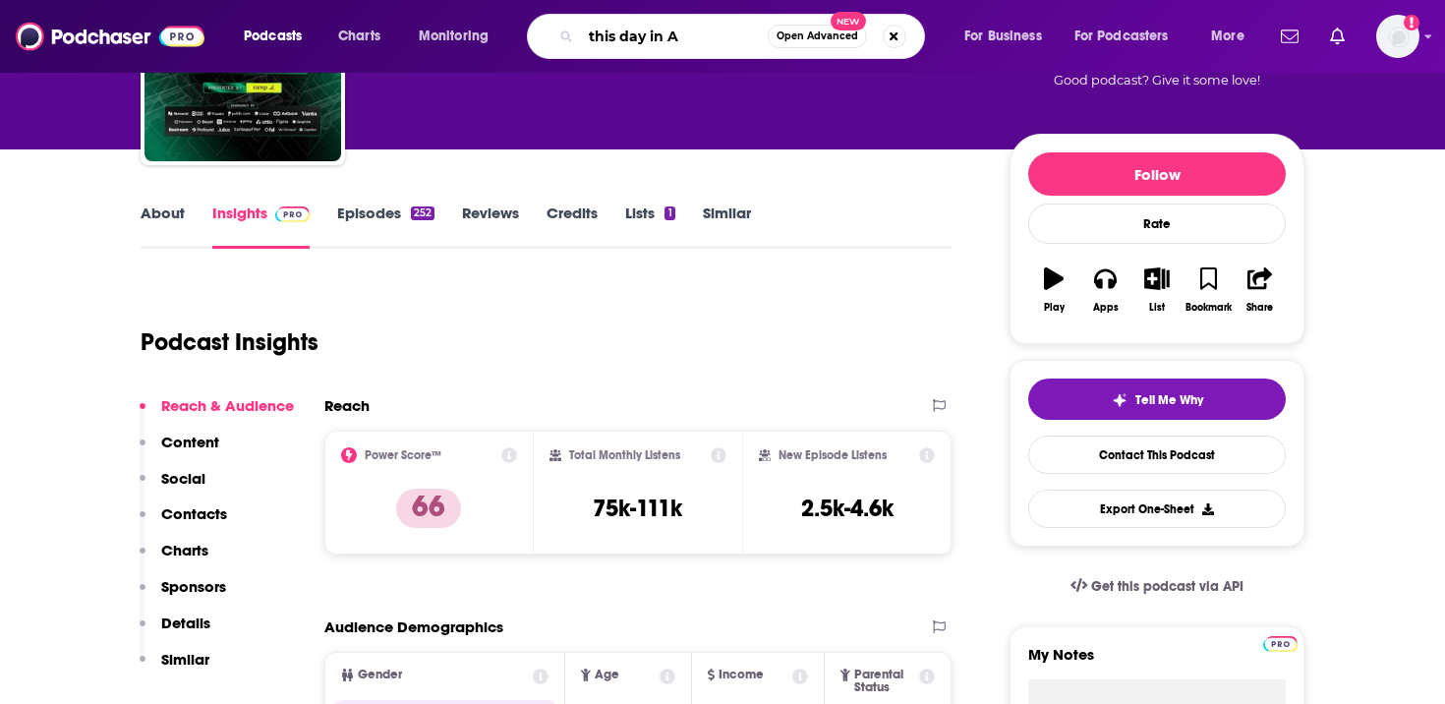
type input "this day in AI"
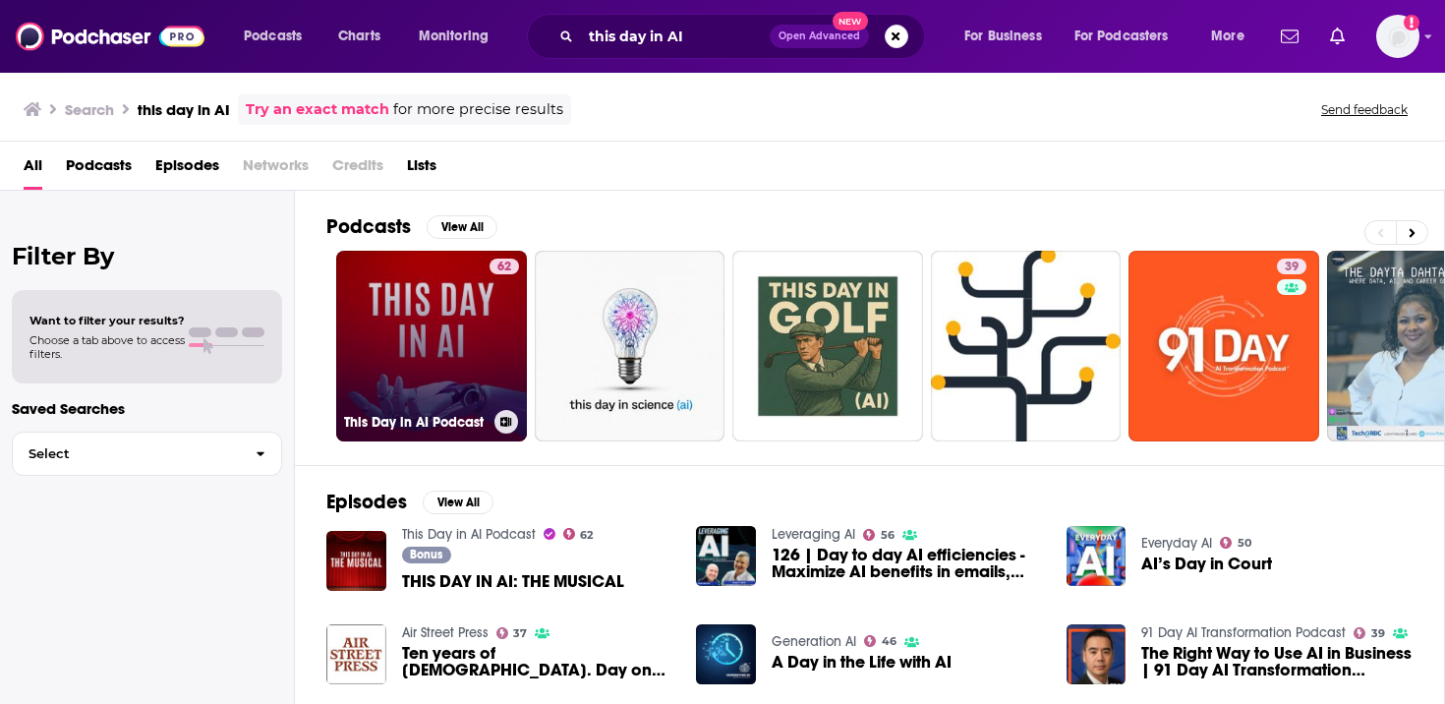
click at [446, 303] on link "62 This Day in AI Podcast" at bounding box center [431, 346] width 191 height 191
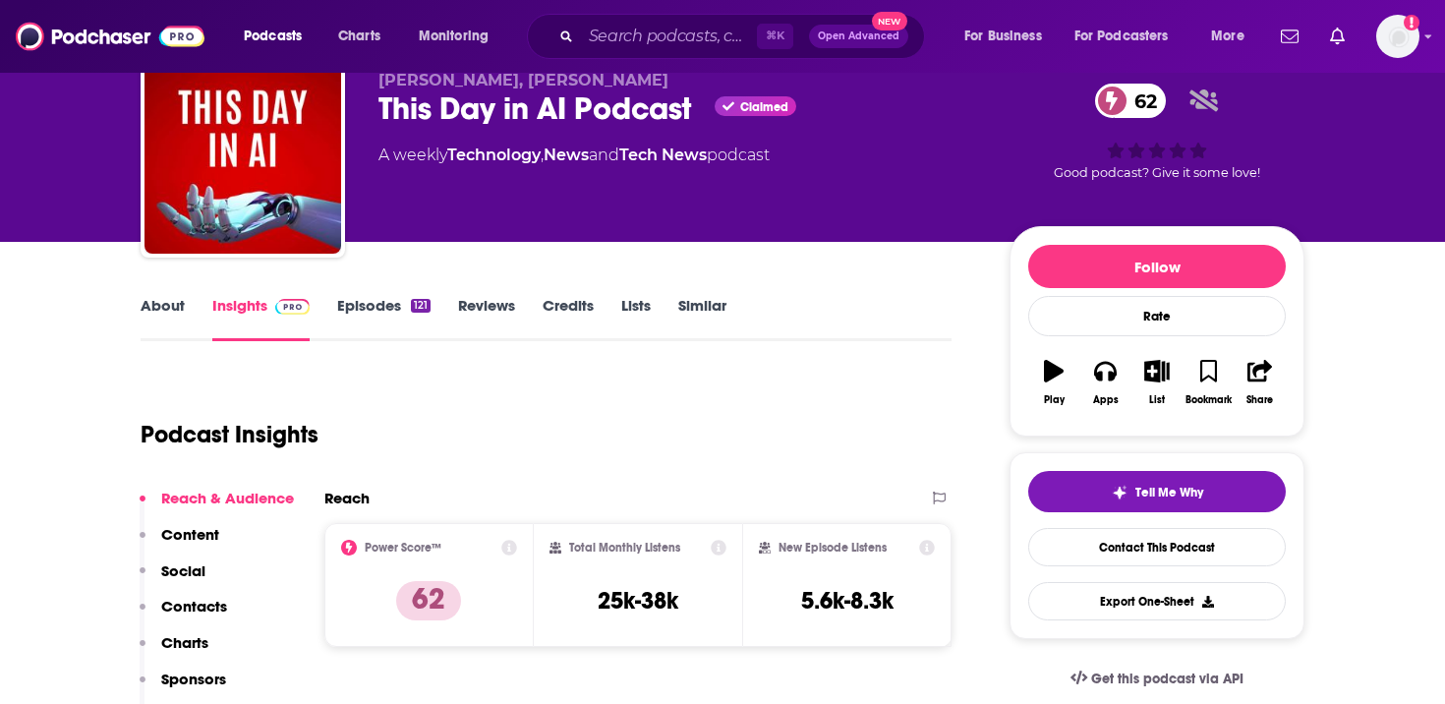
scroll to position [119, 0]
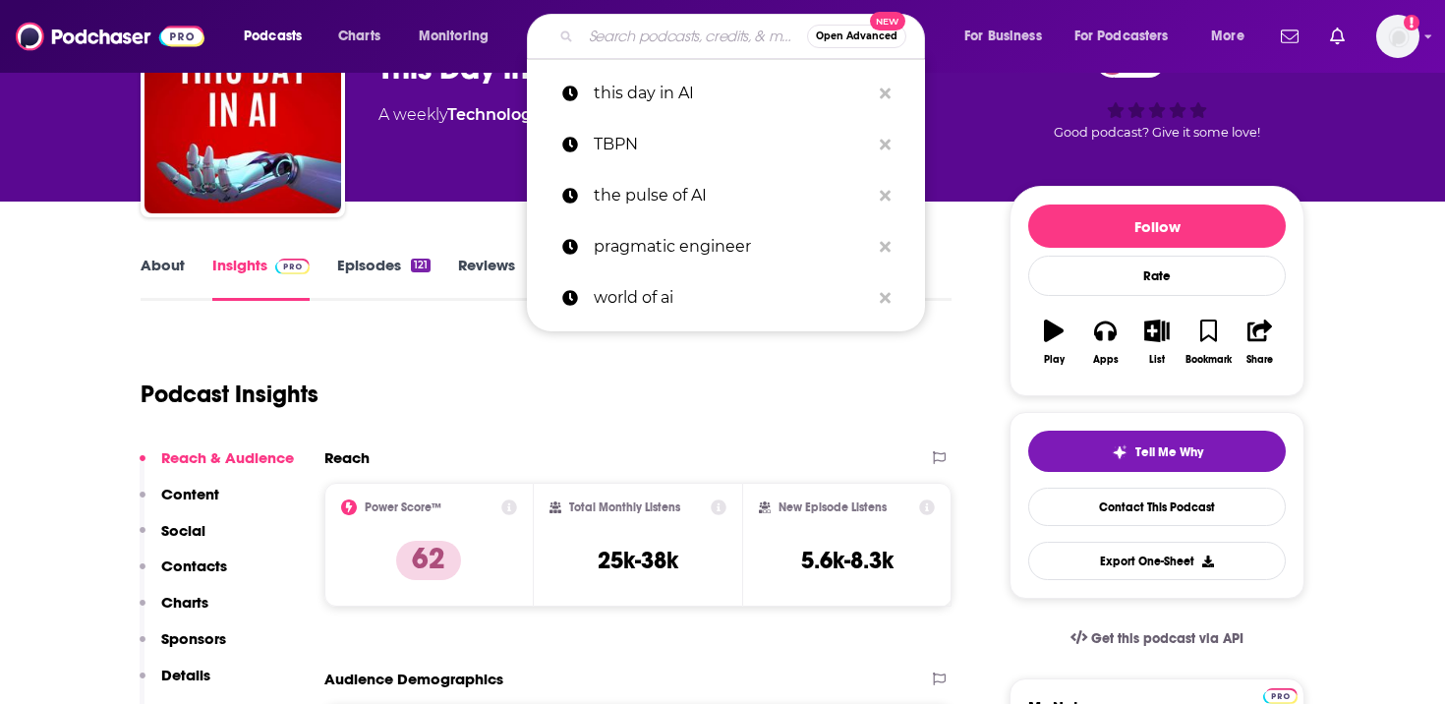
click at [657, 44] on input "Search podcasts, credits, & more..." at bounding box center [694, 36] width 226 height 31
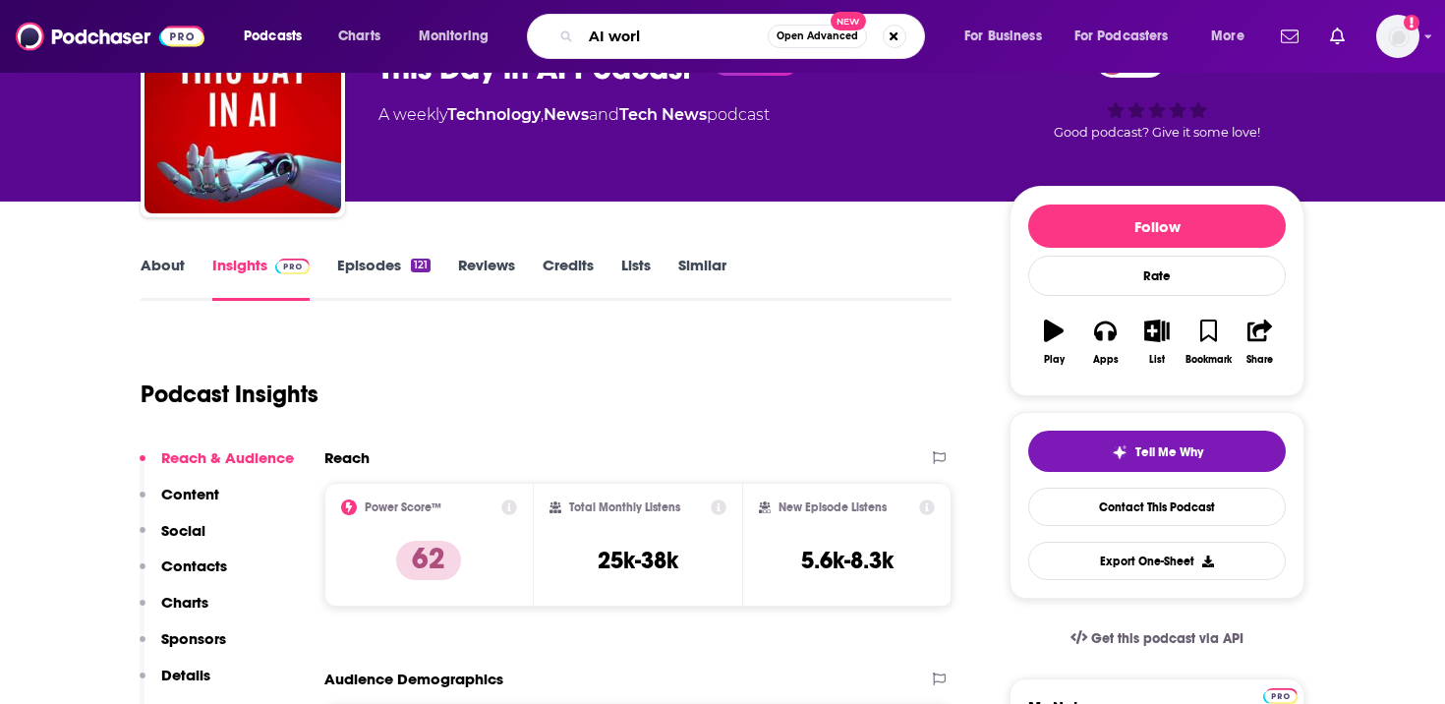
type input "AI world"
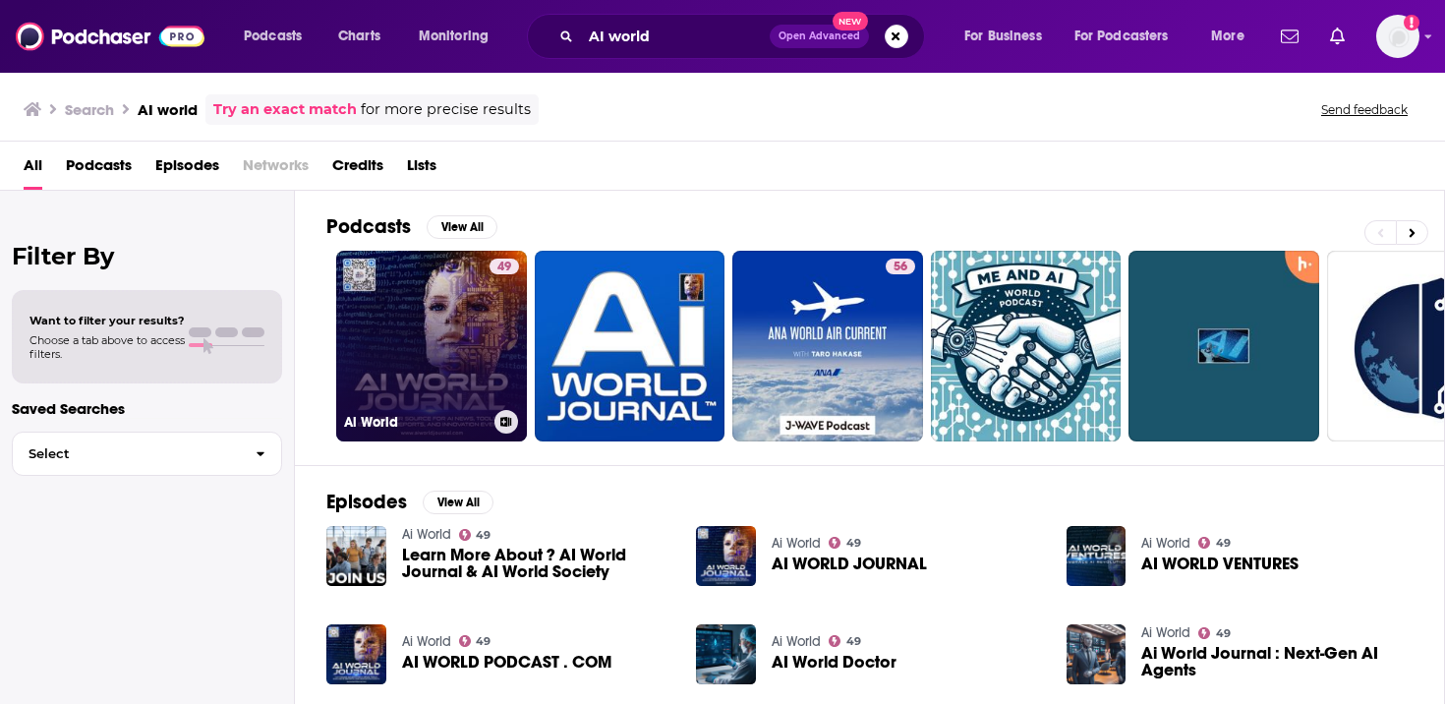
click at [464, 316] on link "49 Ai World" at bounding box center [431, 346] width 191 height 191
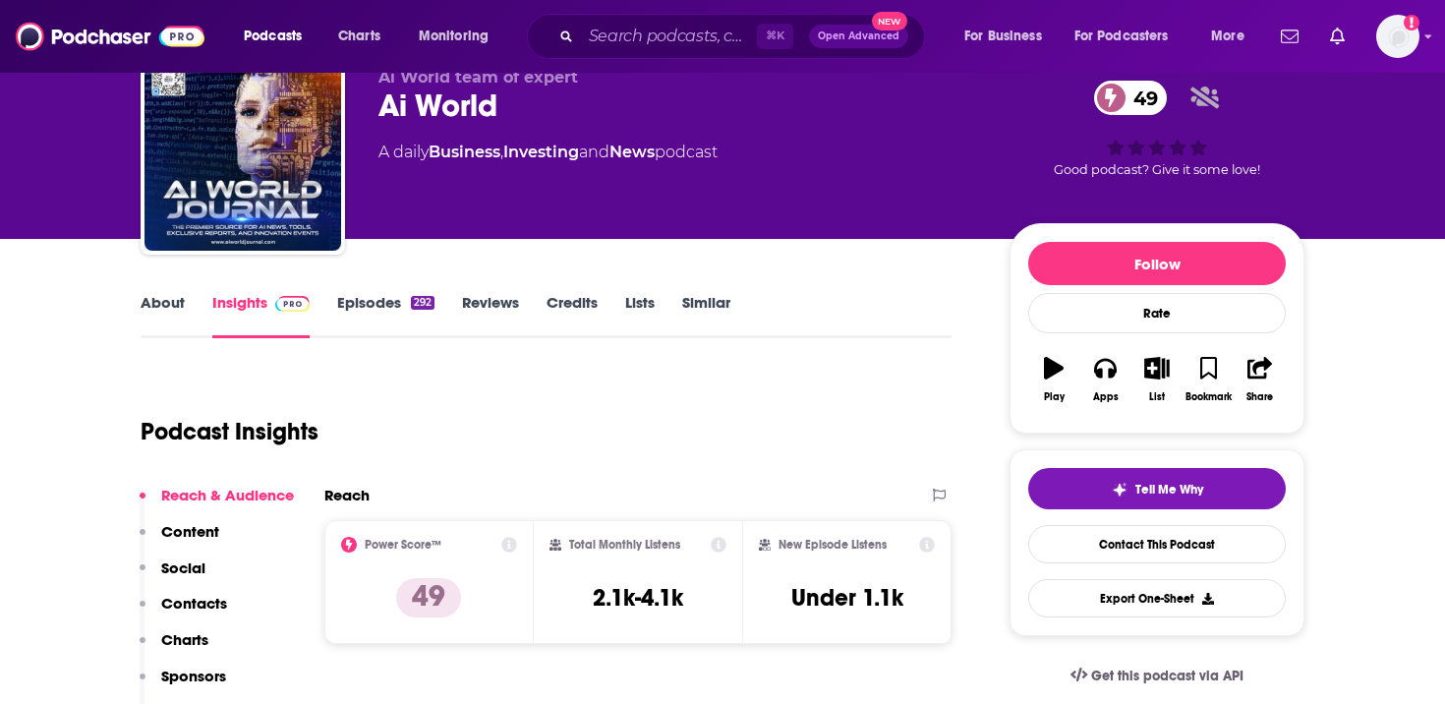
scroll to position [84, 0]
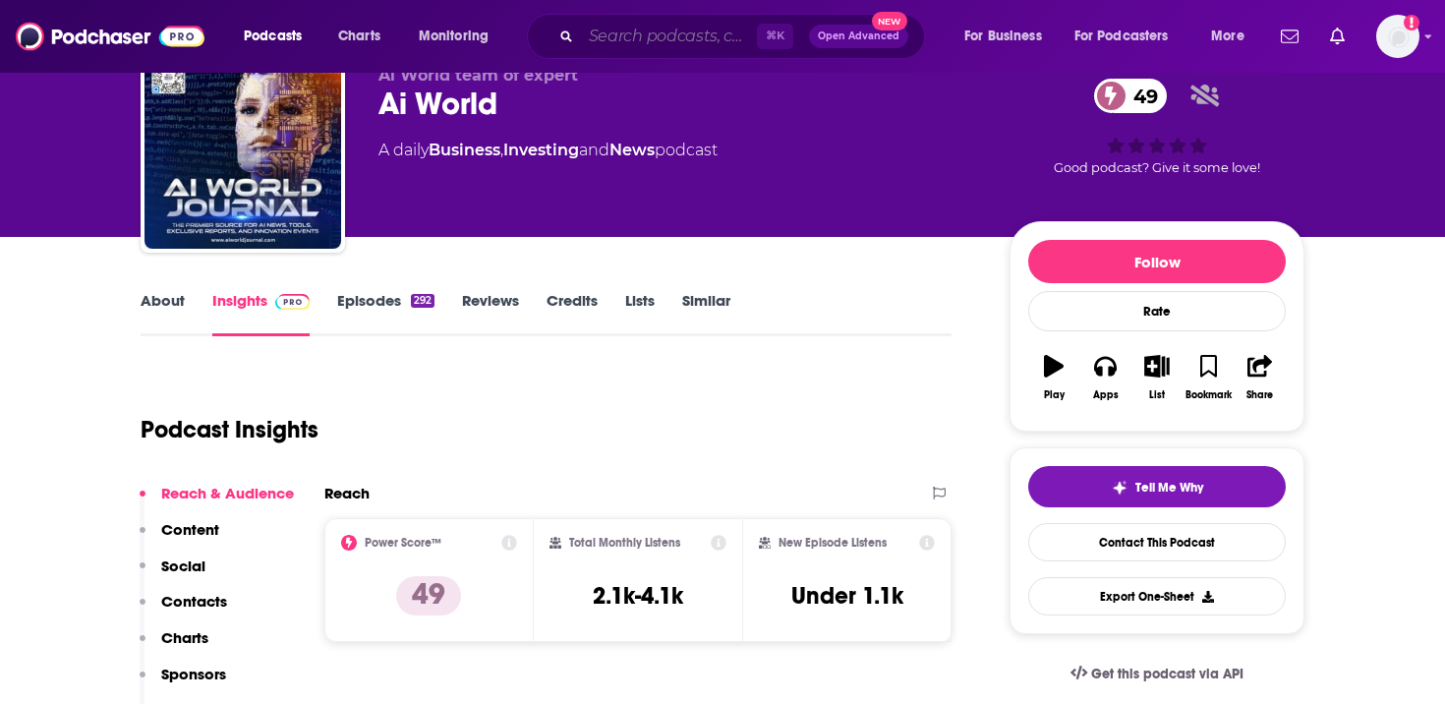
click at [724, 36] on input "Search podcasts, credits, & more..." at bounding box center [669, 36] width 176 height 31
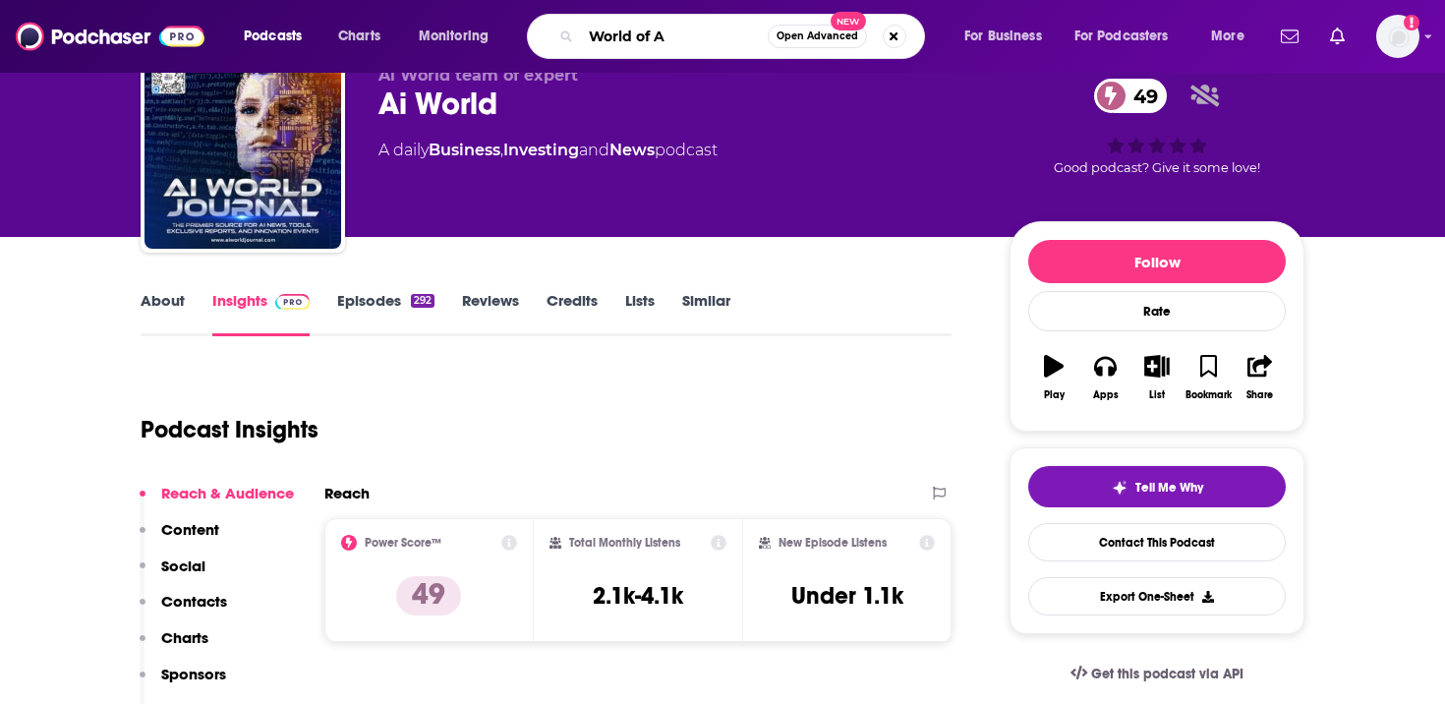
type input "World of AI"
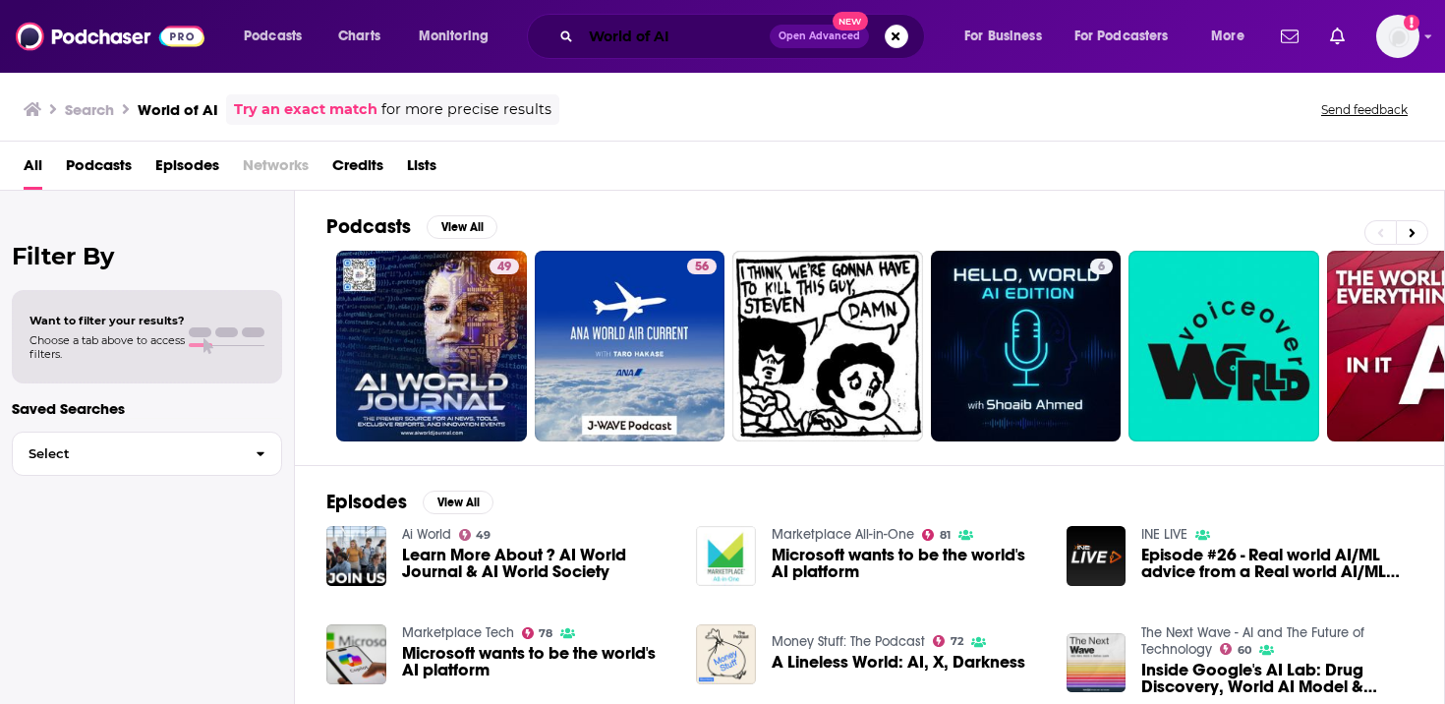
click at [653, 41] on input "World of AI" at bounding box center [675, 36] width 189 height 31
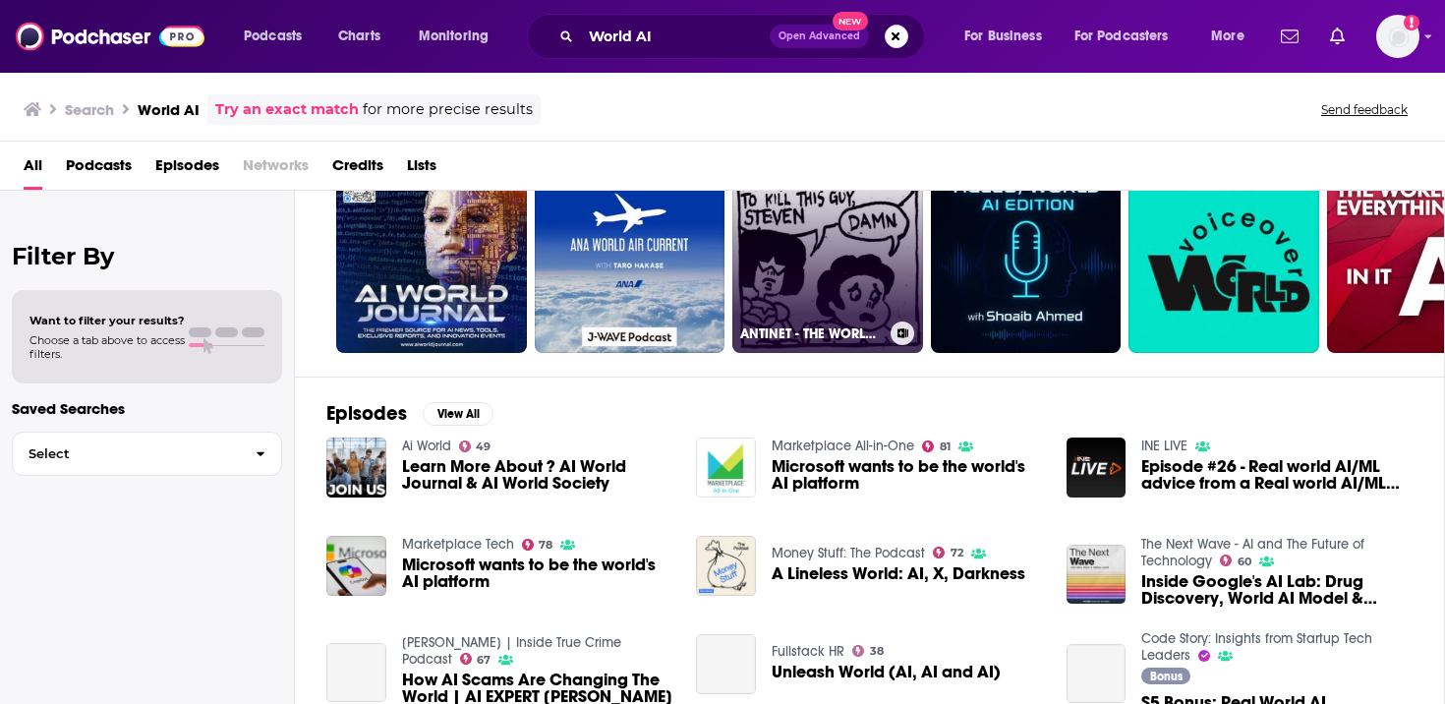
scroll to position [104, 0]
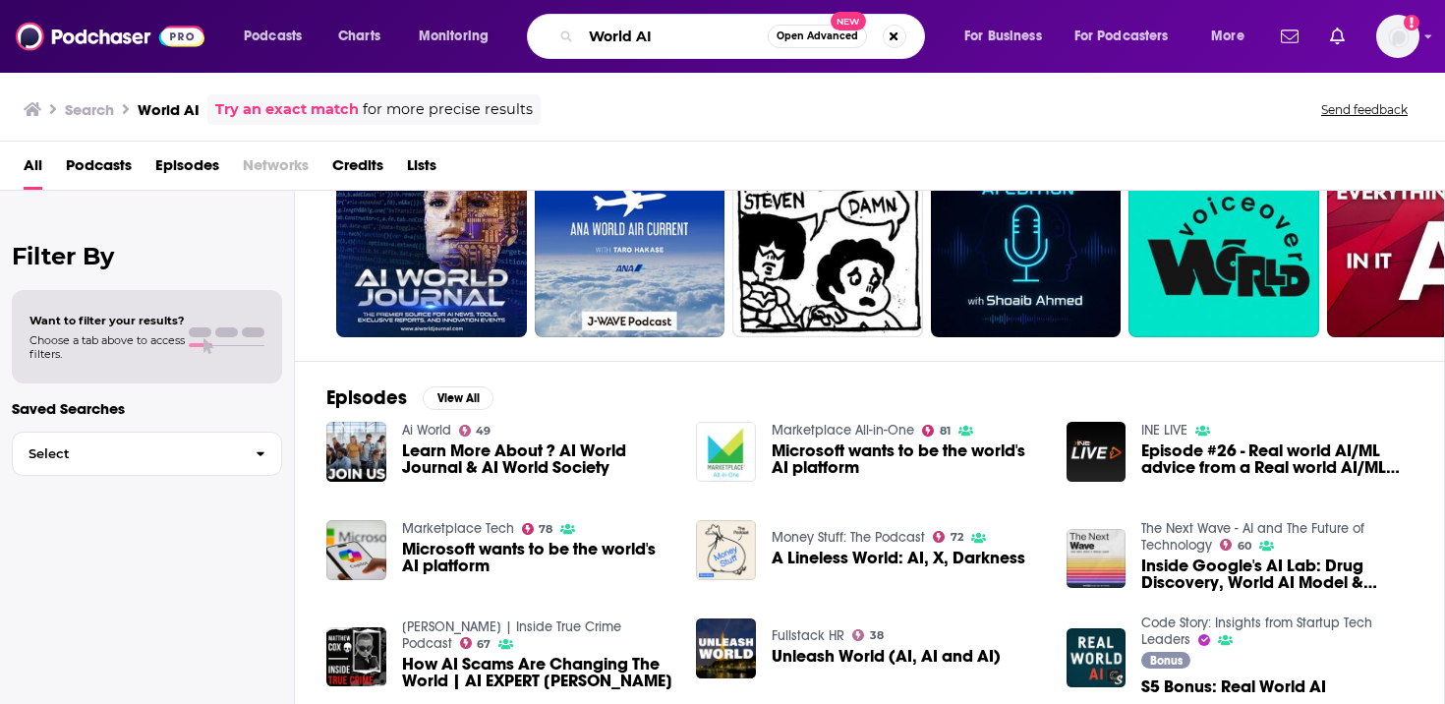
drag, startPoint x: 686, startPoint y: 42, endPoint x: 554, endPoint y: 36, distance: 132.9
click at [554, 36] on div "World AI Open Advanced New" at bounding box center [726, 36] width 398 height 45
type input "MLops"
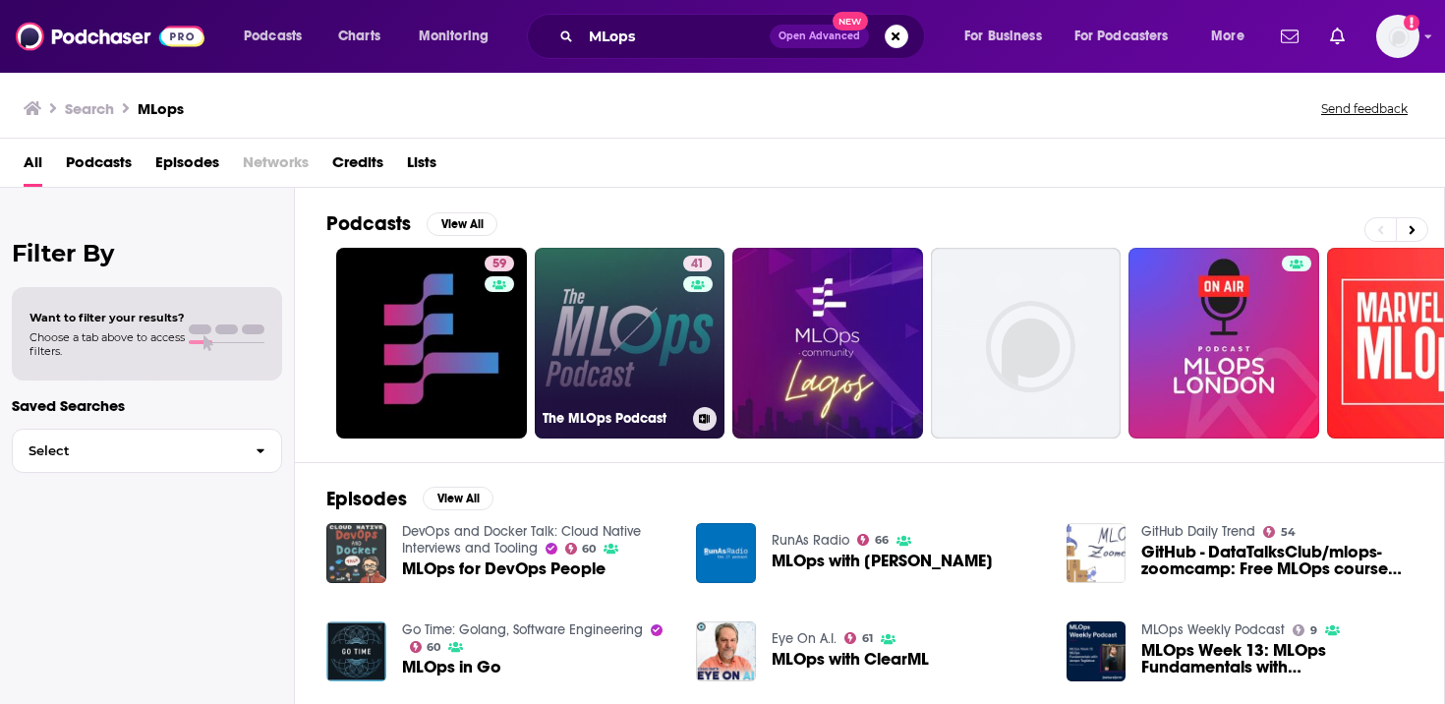
click at [613, 336] on link "41 The MLOps Podcast" at bounding box center [630, 343] width 191 height 191
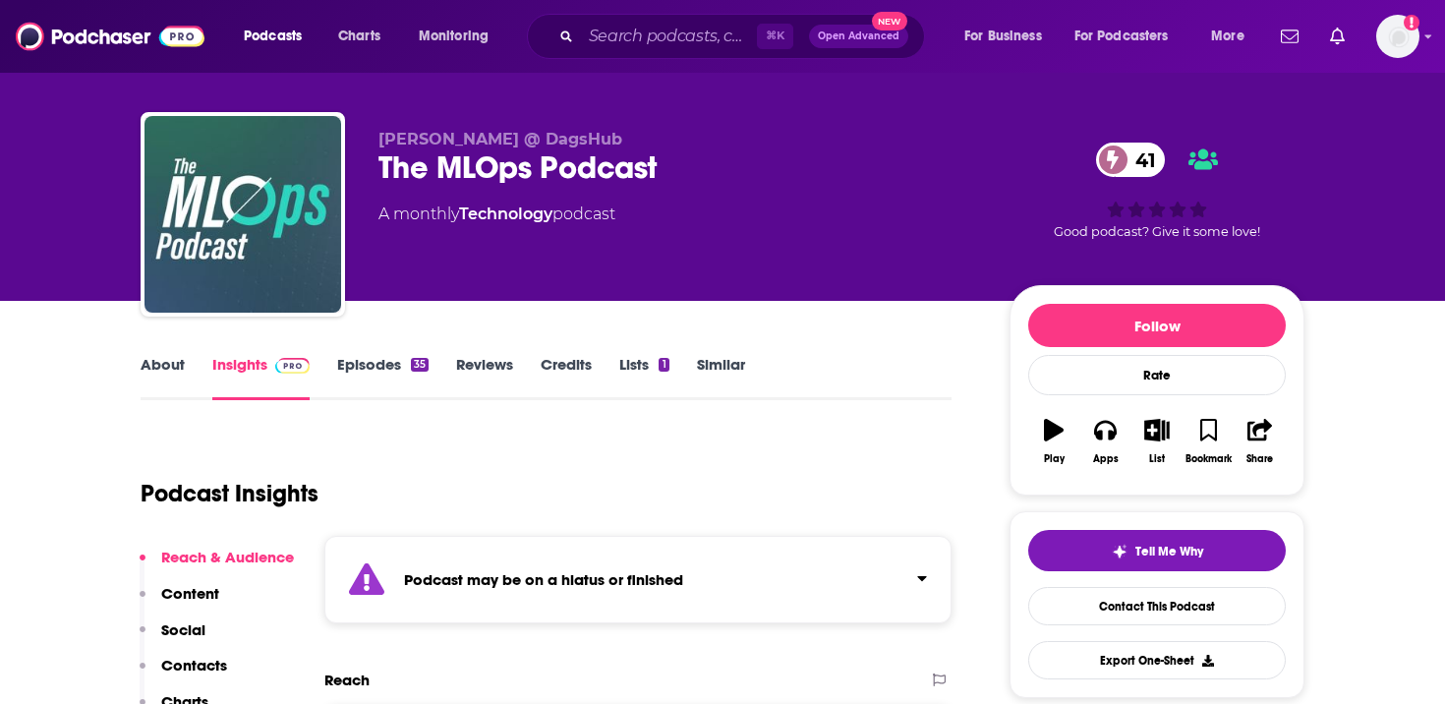
scroll to position [9, 0]
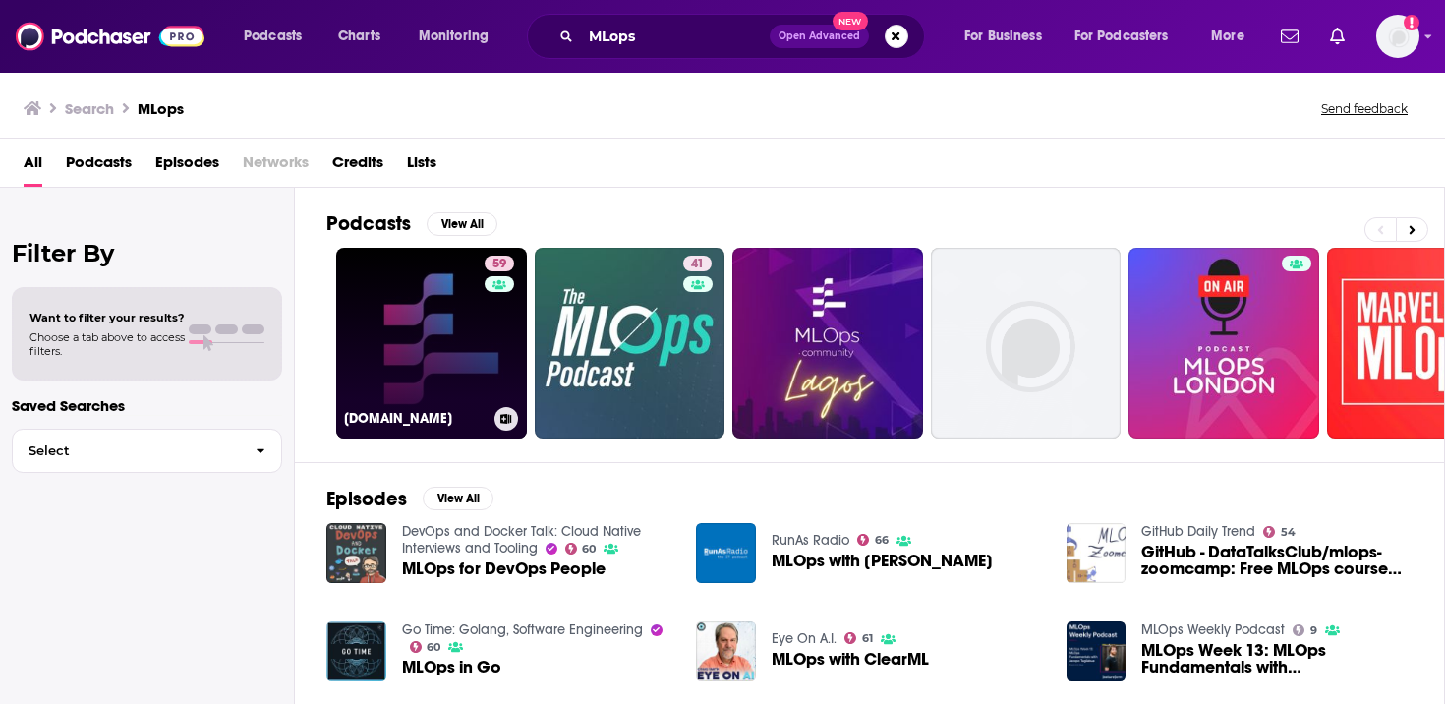
click at [472, 347] on link "59 [DOMAIN_NAME]" at bounding box center [431, 343] width 191 height 191
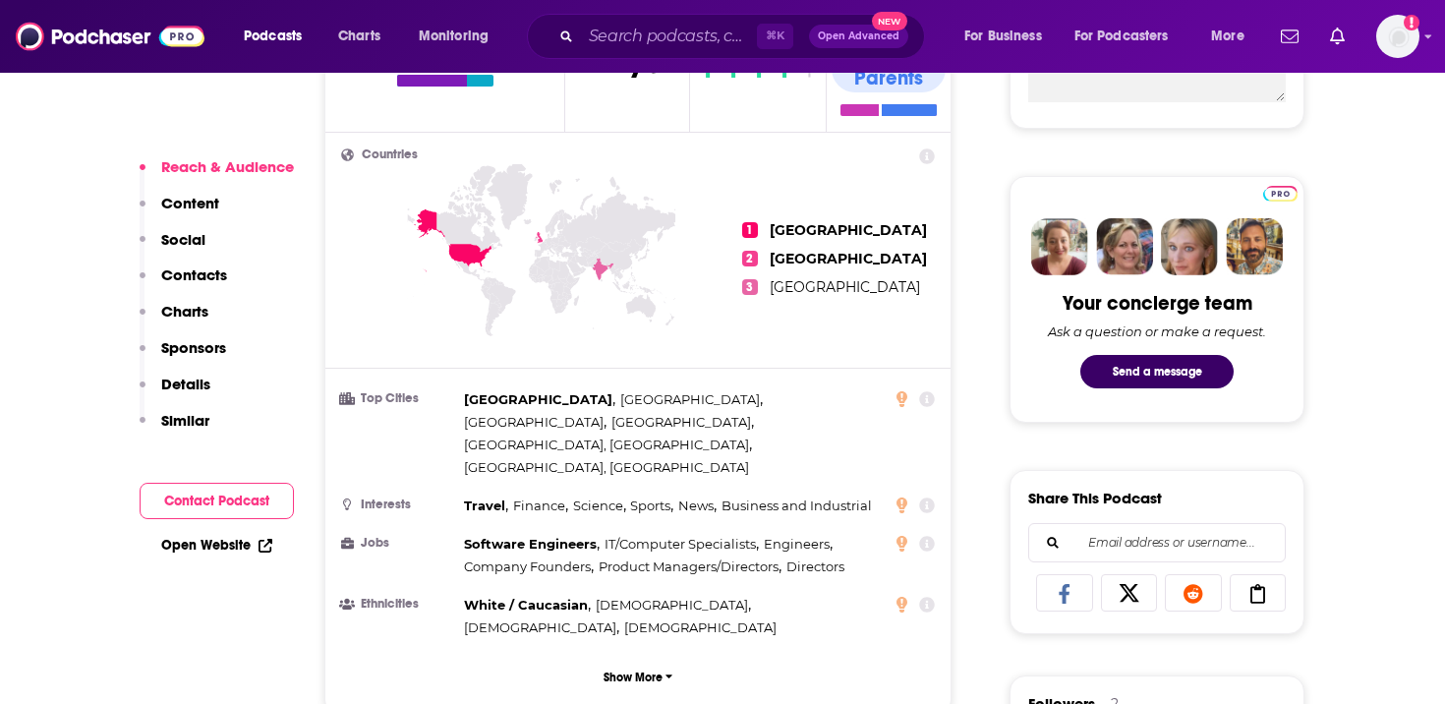
scroll to position [840, 0]
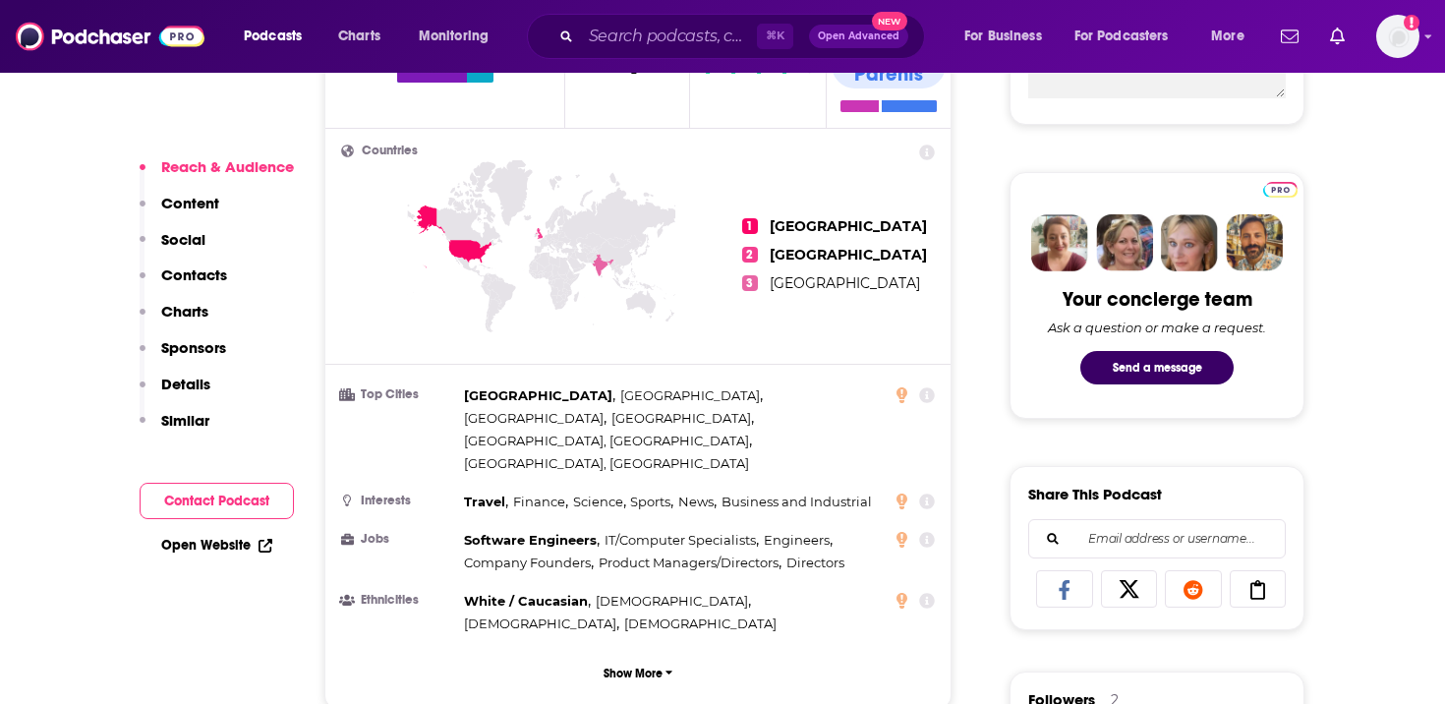
click at [238, 539] on link "Open Website" at bounding box center [216, 545] width 111 height 17
click at [1393, 31] on img "Logged in as bigswing" at bounding box center [1397, 36] width 43 height 43
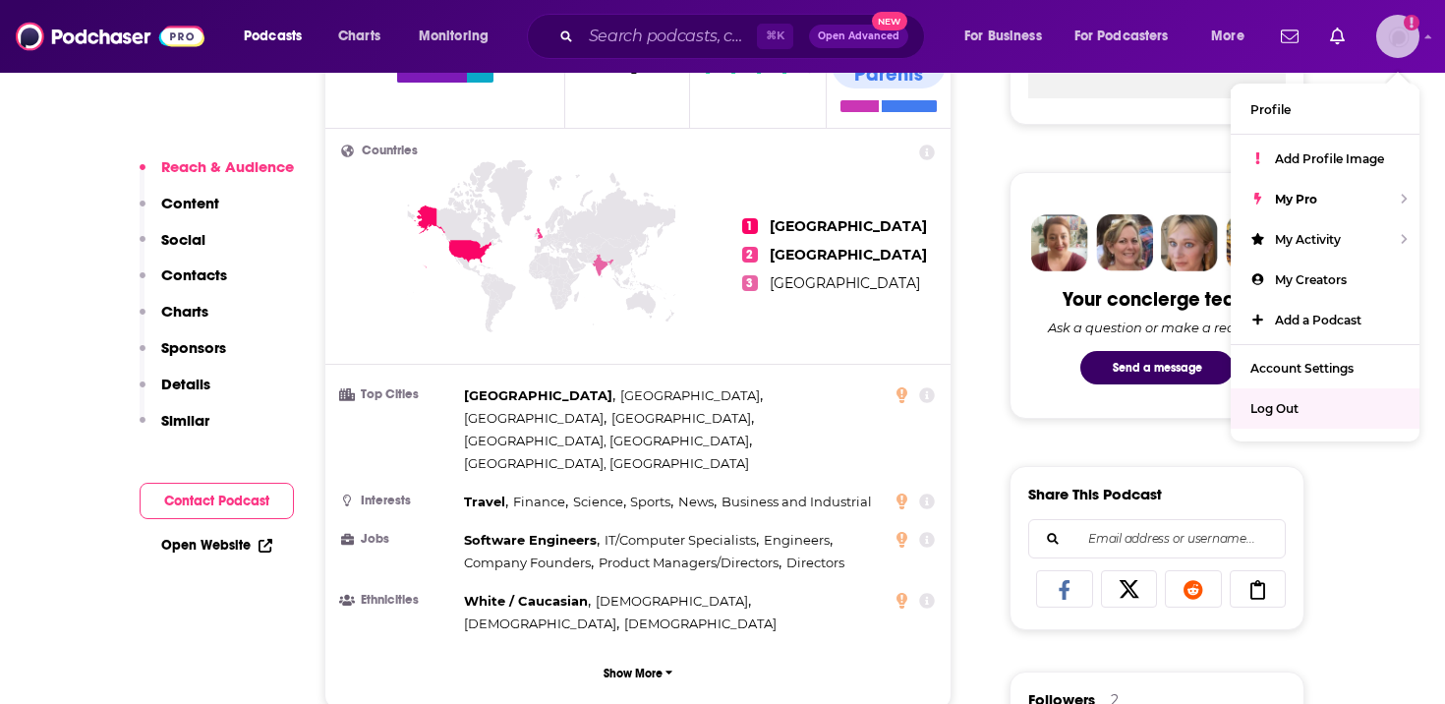
click at [1298, 407] on span "Log Out" at bounding box center [1275, 408] width 48 height 15
